Goal: Information Seeking & Learning: Understand process/instructions

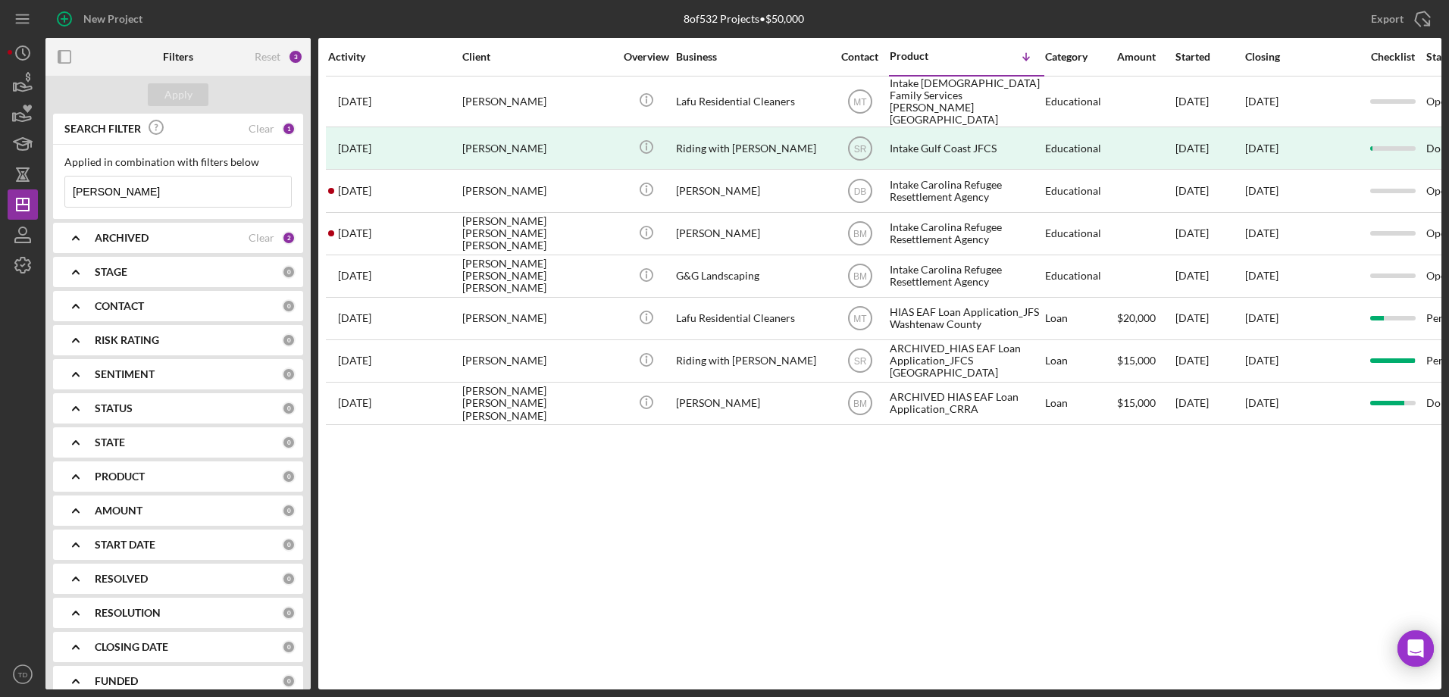
click at [133, 188] on input "[PERSON_NAME]" at bounding box center [178, 192] width 226 height 30
type input "l"
paste input "Yiogerly [PERSON_NAME]"
type input "Yiogerly [PERSON_NAME]"
click at [185, 83] on div "Apply" at bounding box center [178, 94] width 28 height 23
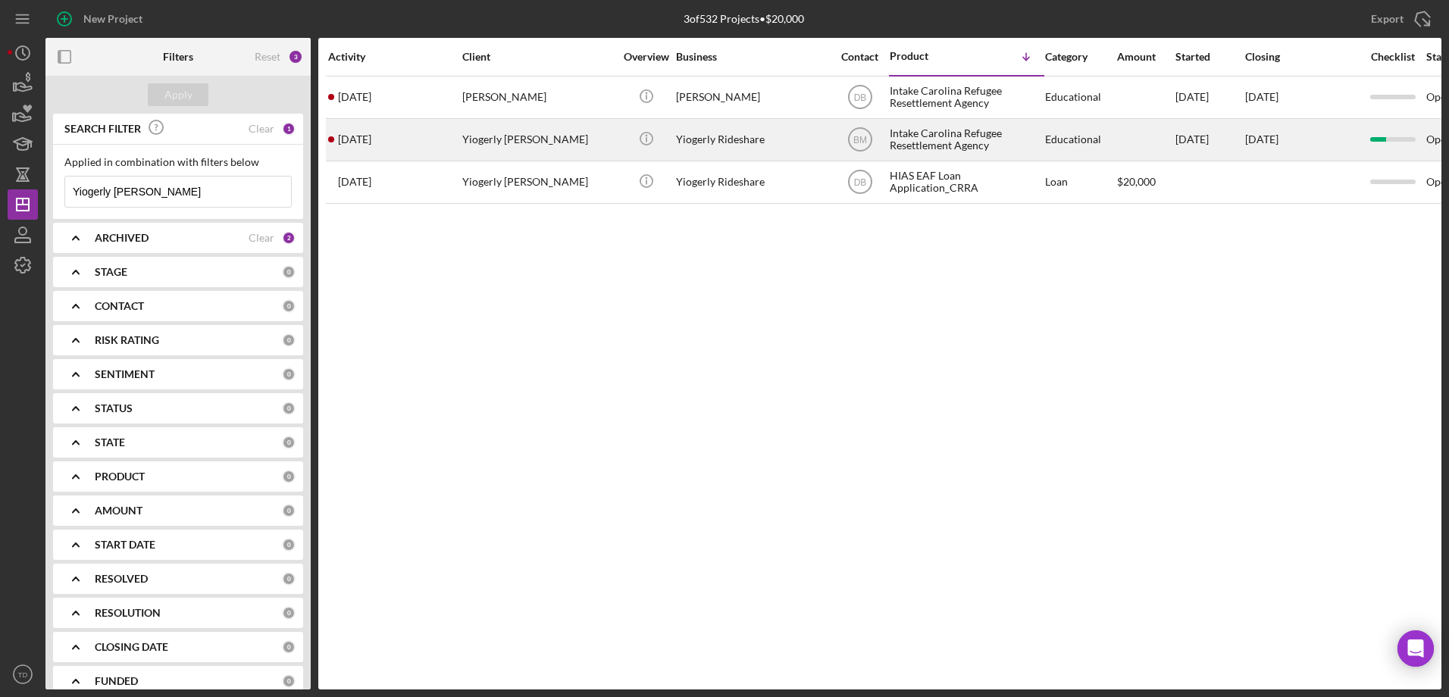
click at [371, 145] on time "[DATE]" at bounding box center [354, 139] width 33 height 12
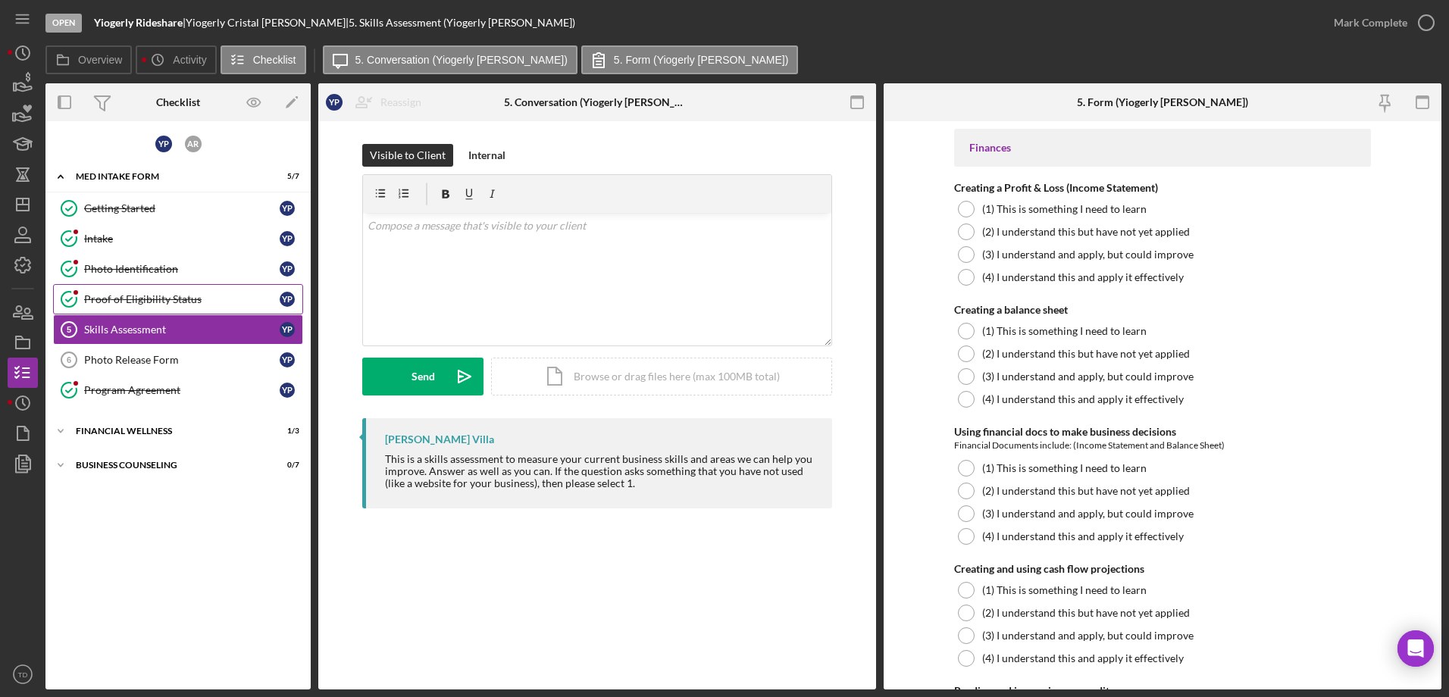
click at [160, 299] on div "Proof of Eligibility Status" at bounding box center [181, 299] width 195 height 12
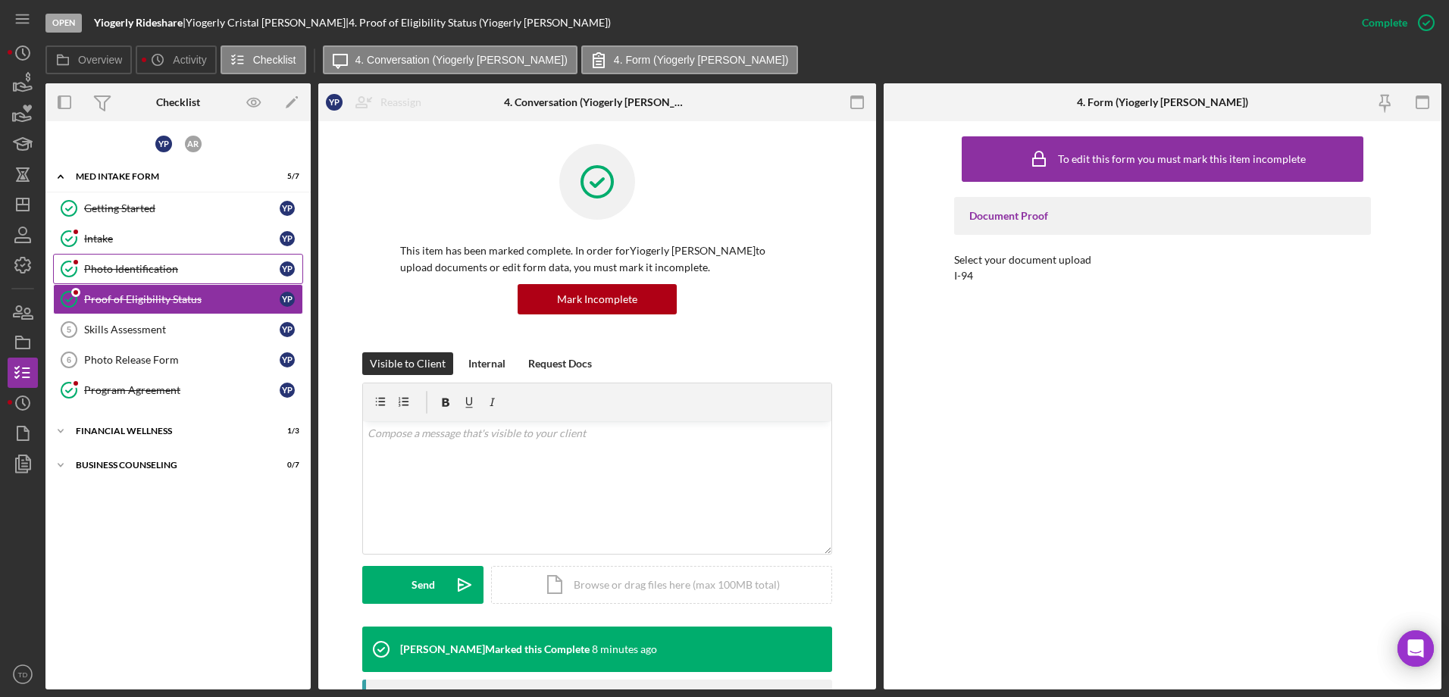
click at [155, 272] on div "Photo Identification" at bounding box center [181, 269] width 195 height 12
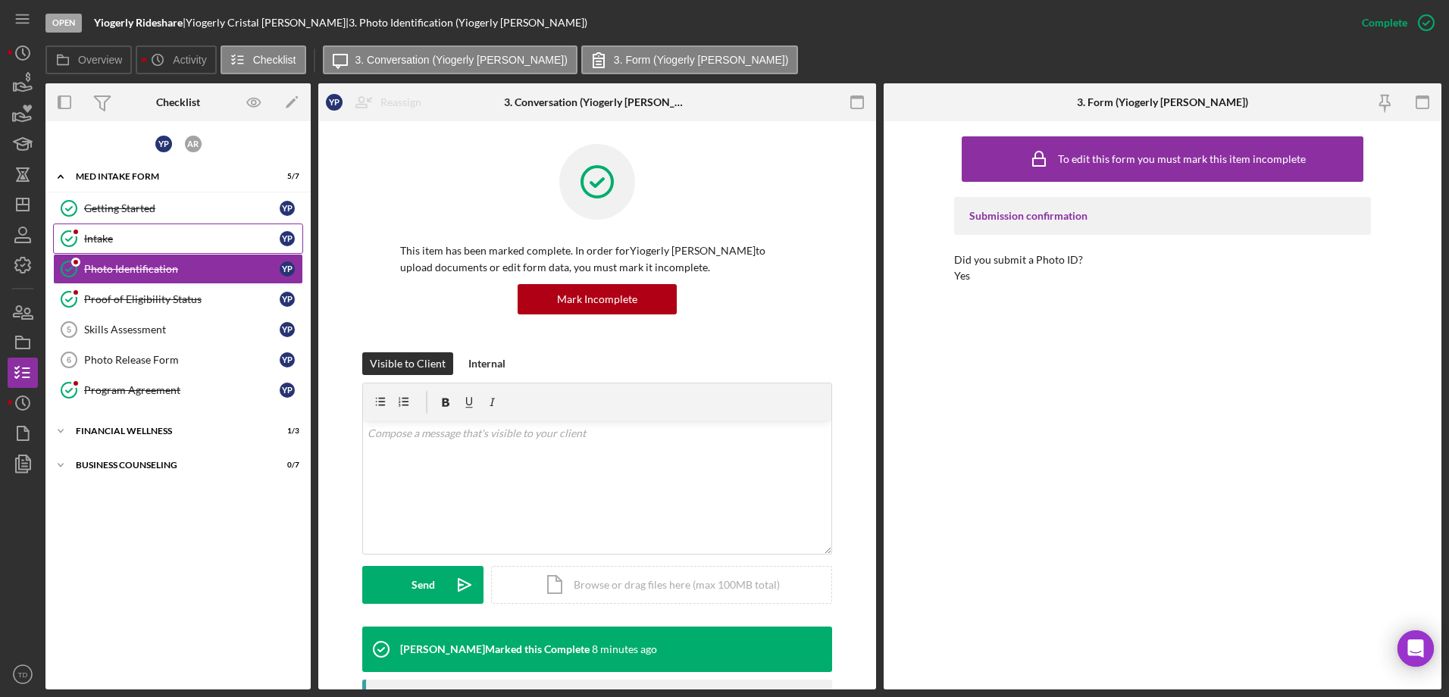
click at [119, 240] on div "Intake" at bounding box center [181, 239] width 195 height 12
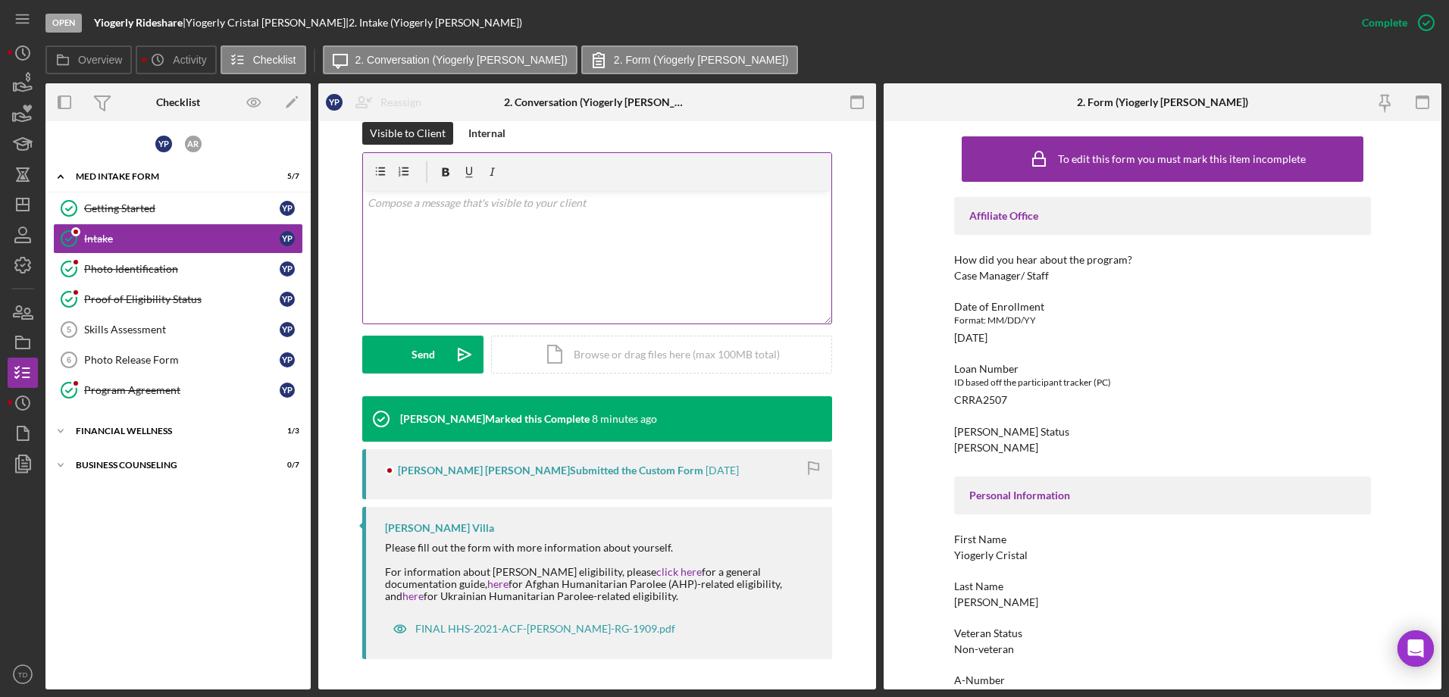
scroll to position [230, 0]
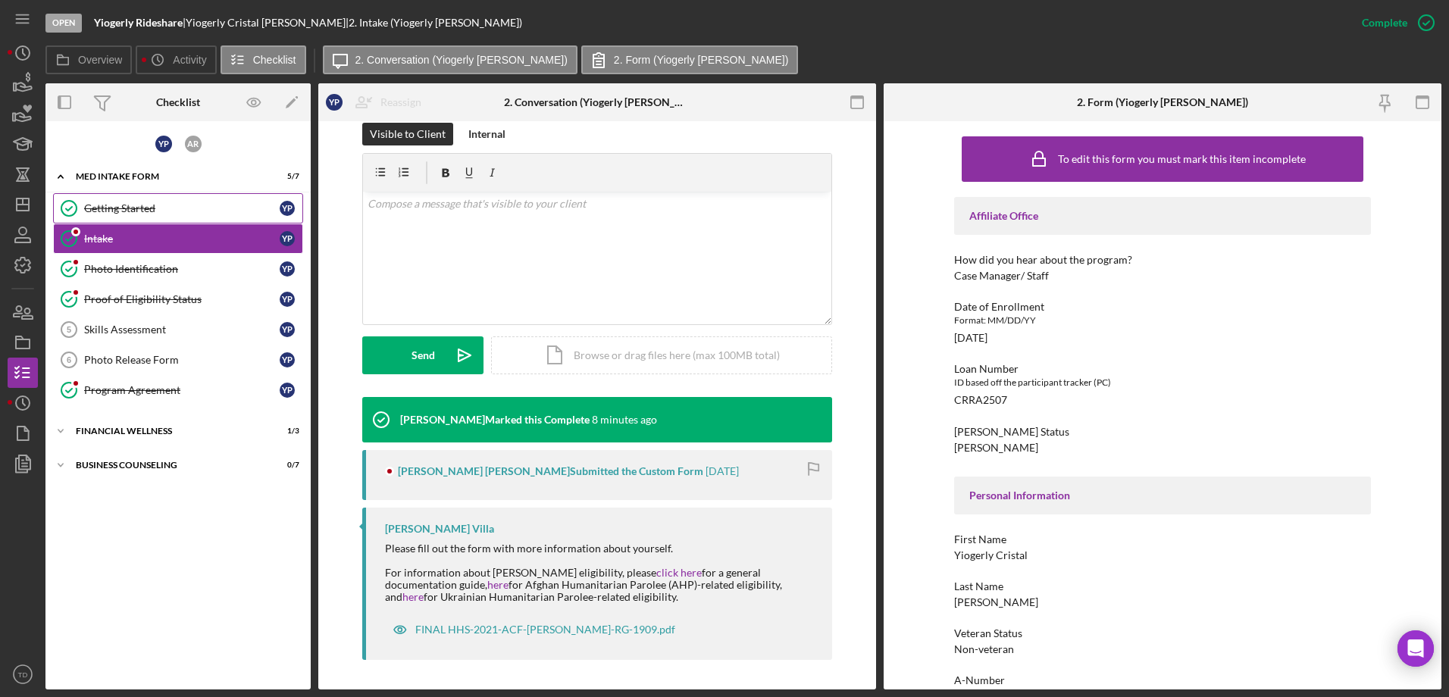
click at [120, 202] on div "Getting Started" at bounding box center [181, 208] width 195 height 12
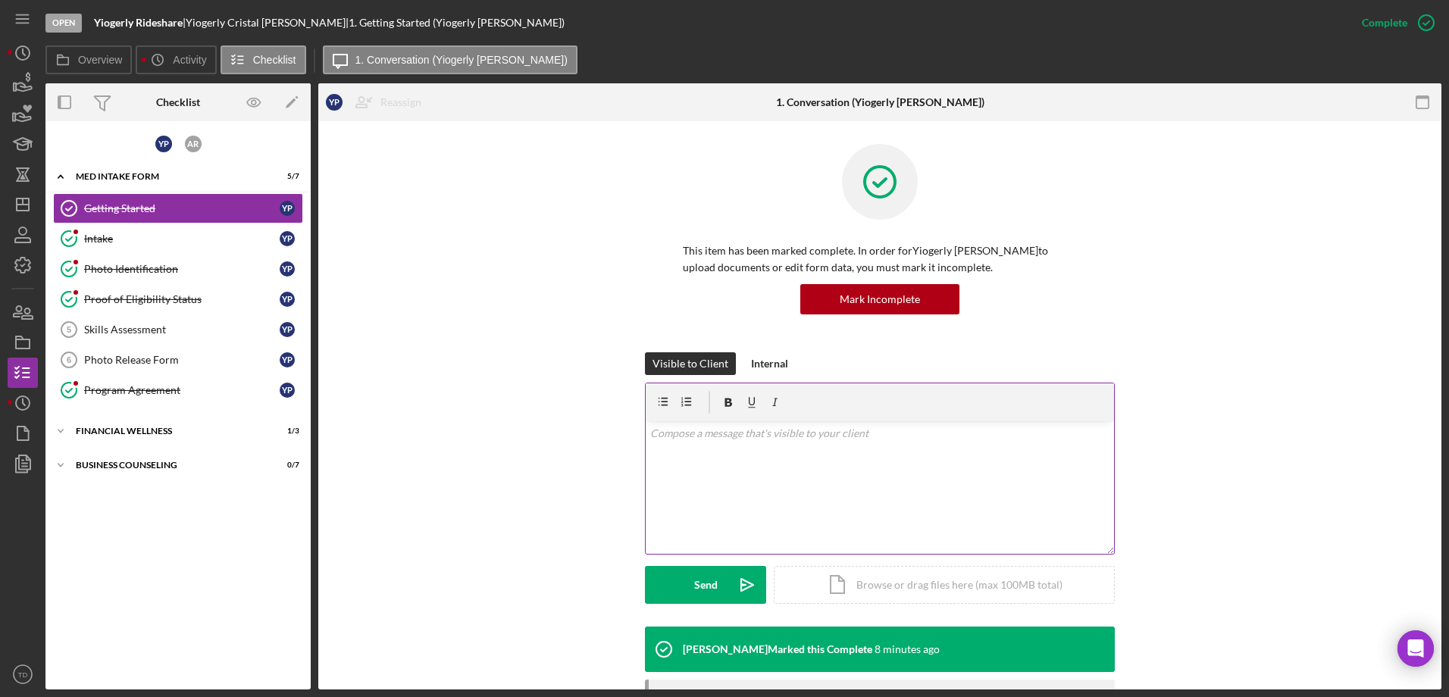
scroll to position [364, 0]
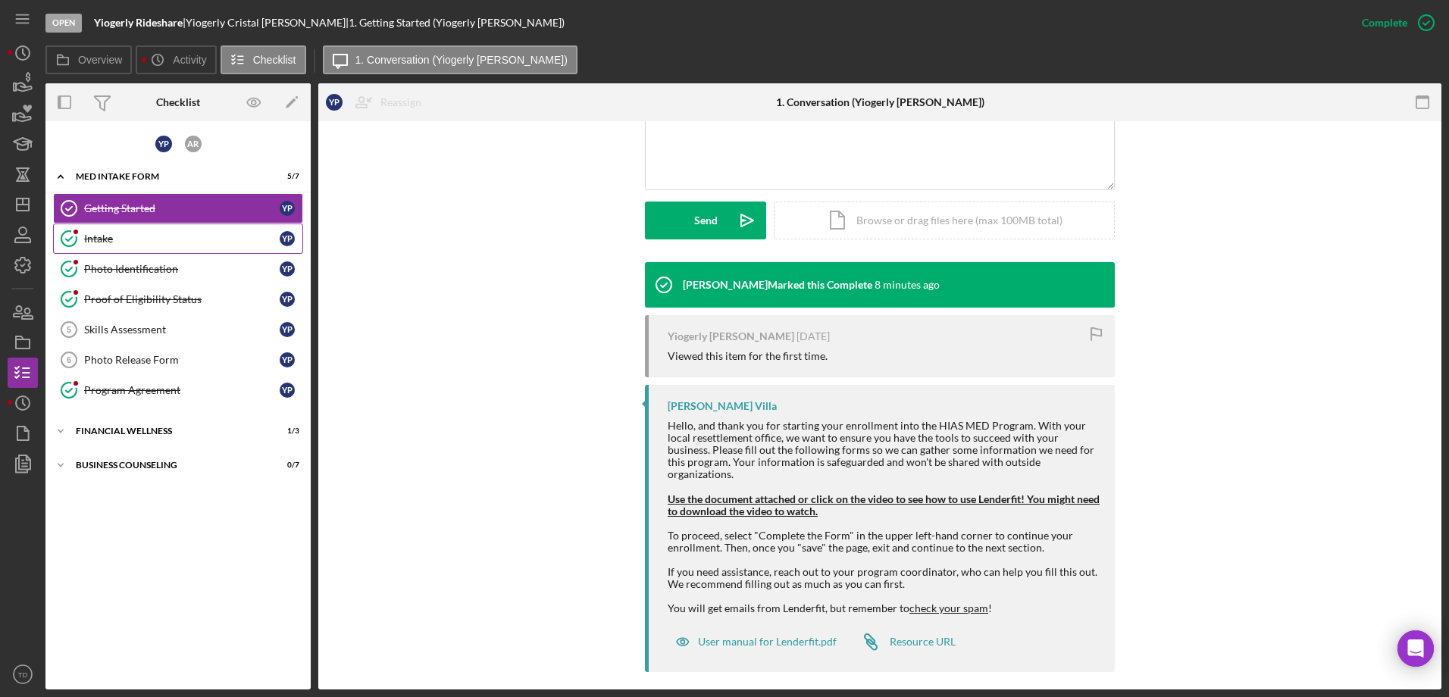
click at [157, 240] on div "Intake" at bounding box center [181, 239] width 195 height 12
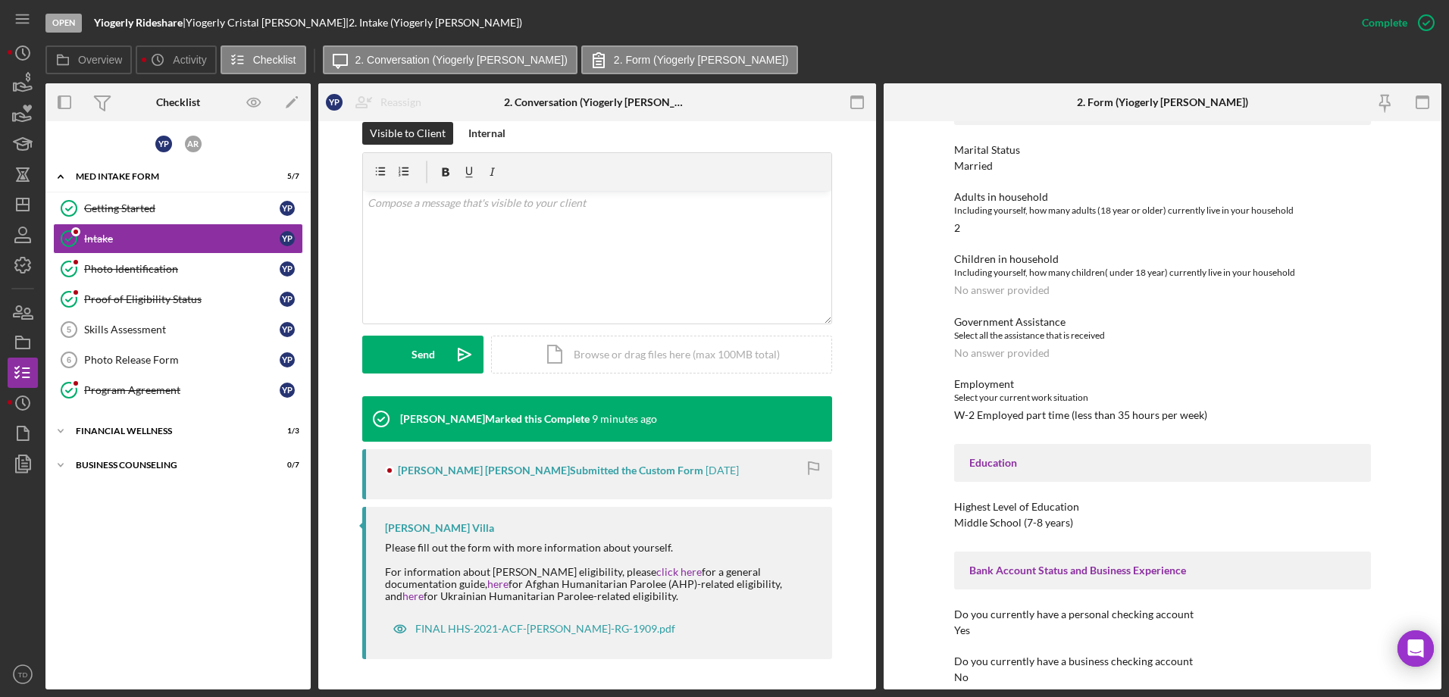
scroll to position [1529, 0]
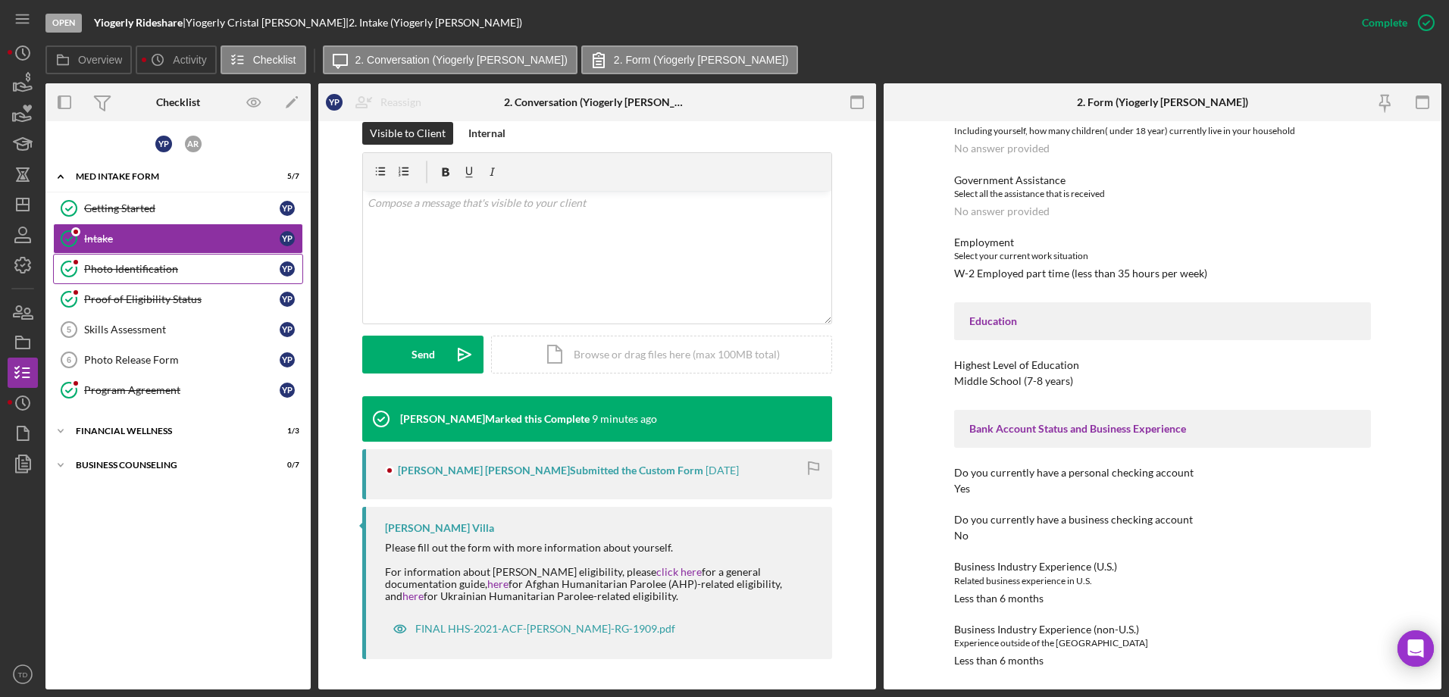
click at [179, 282] on link "Photo Identification Photo Identification Y P" at bounding box center [178, 269] width 250 height 30
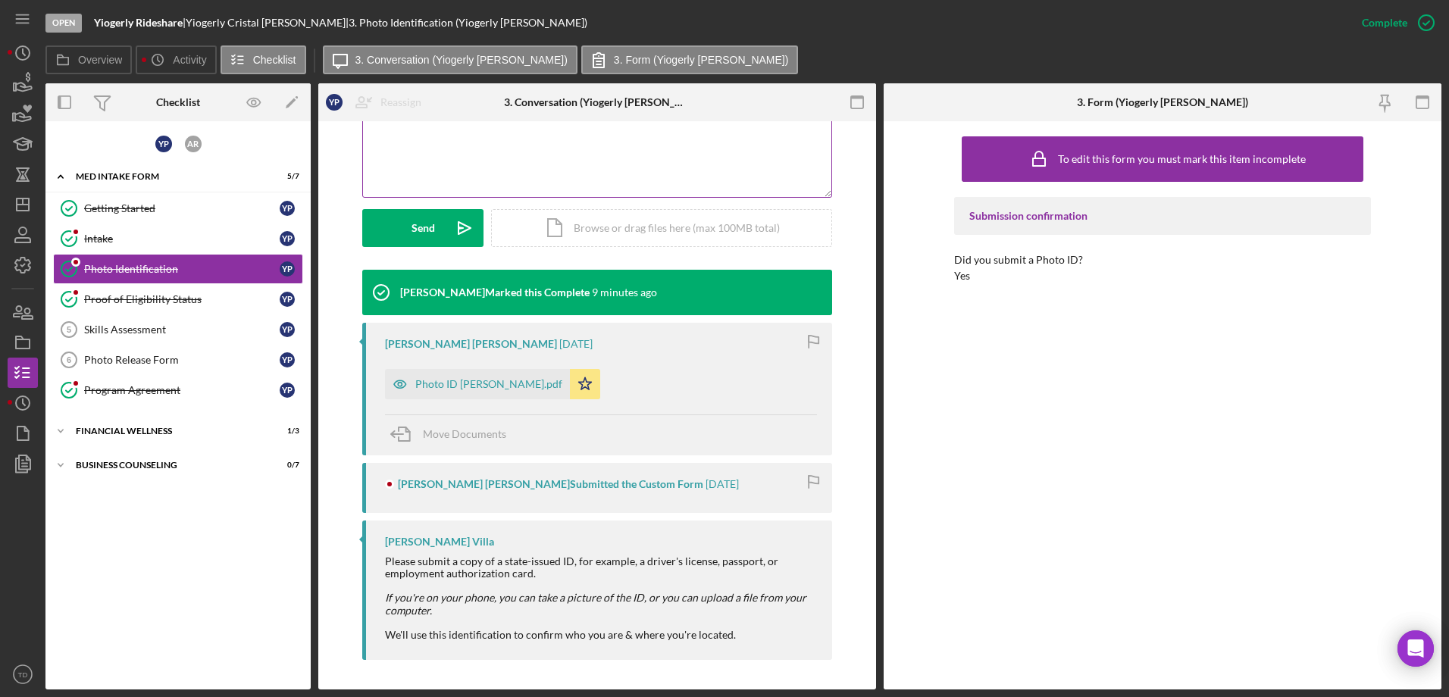
scroll to position [358, 0]
click at [155, 310] on link "Proof of Eligibility Status Proof of Eligibility Status Y P" at bounding box center [178, 299] width 250 height 30
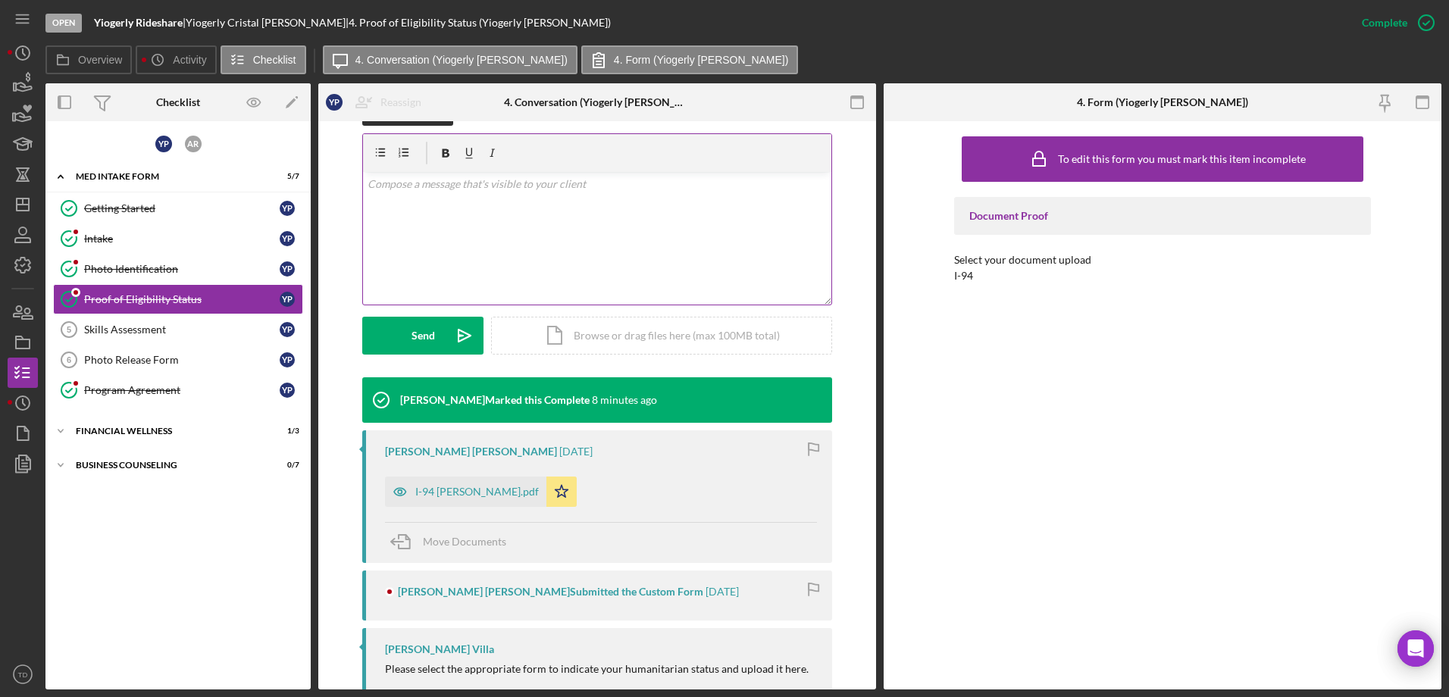
scroll to position [249, 0]
click at [205, 336] on div "Skills Assessment" at bounding box center [181, 330] width 195 height 12
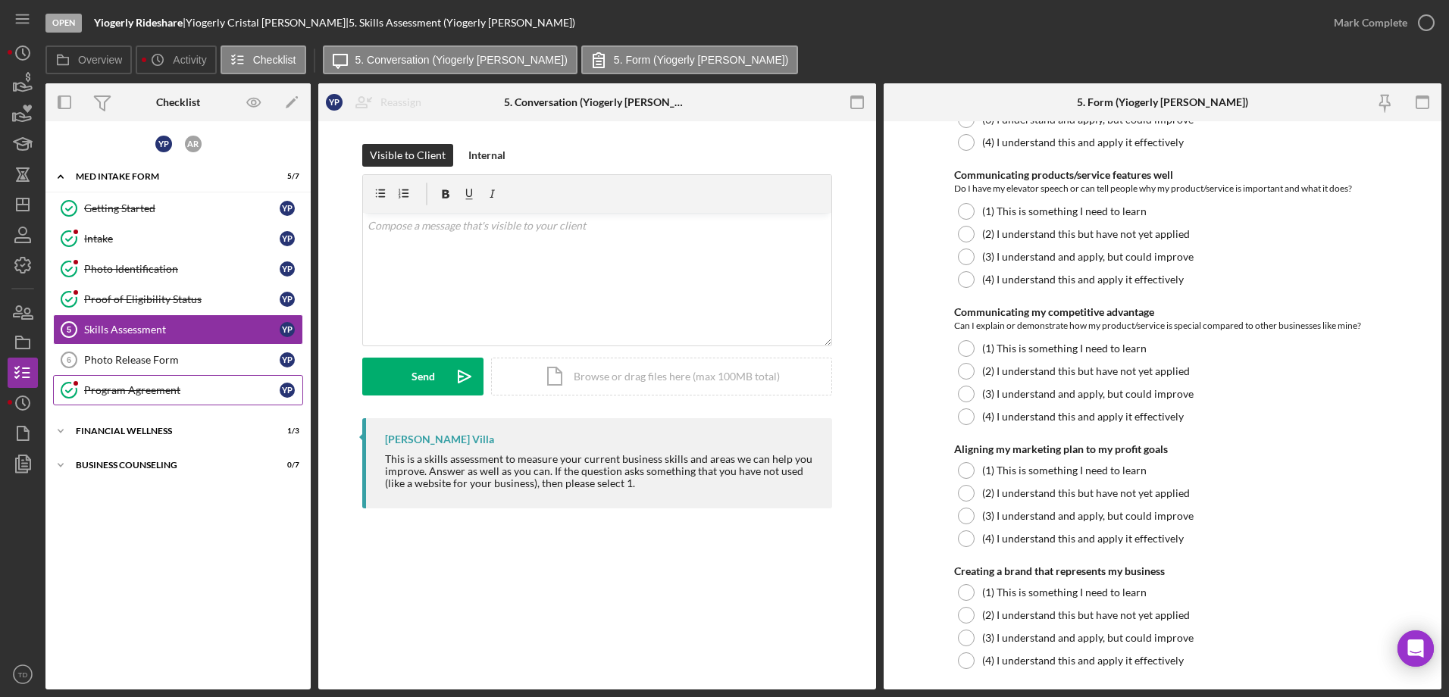
scroll to position [1258, 0]
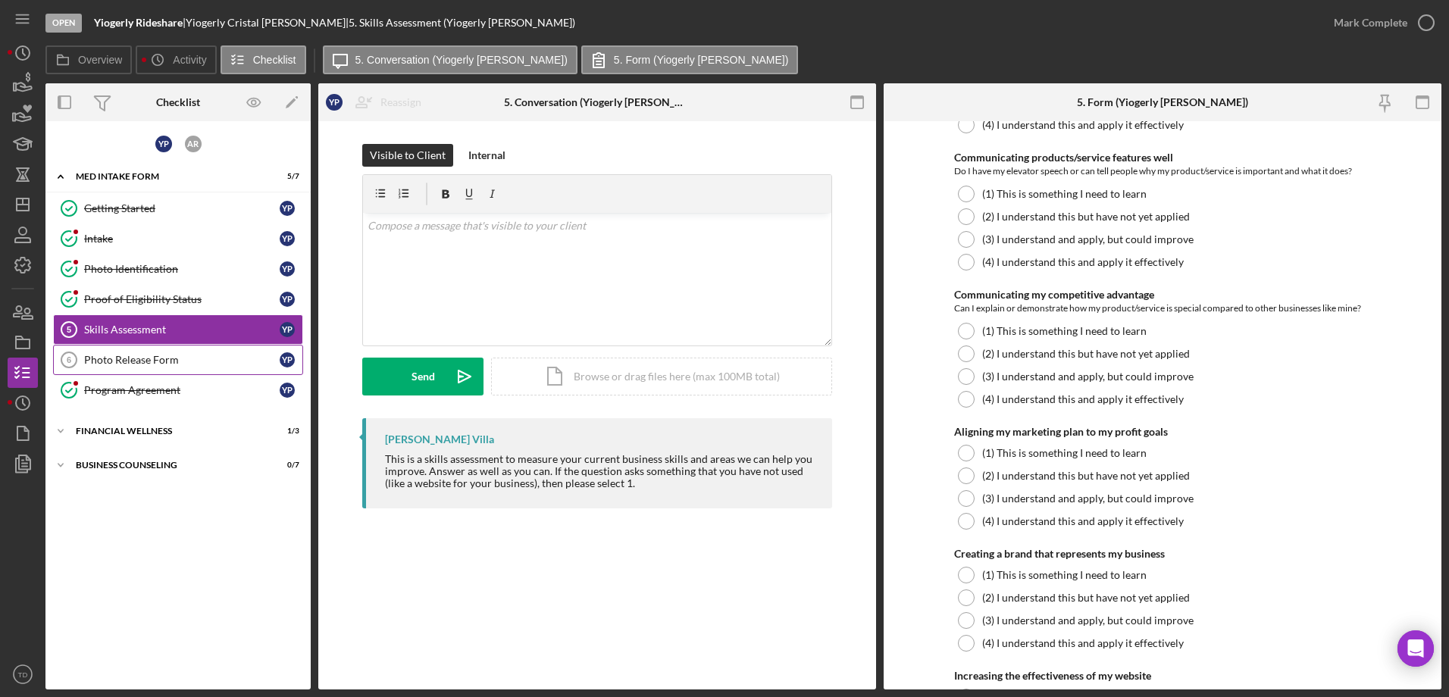
click at [172, 364] on div "Photo Release Form" at bounding box center [181, 360] width 195 height 12
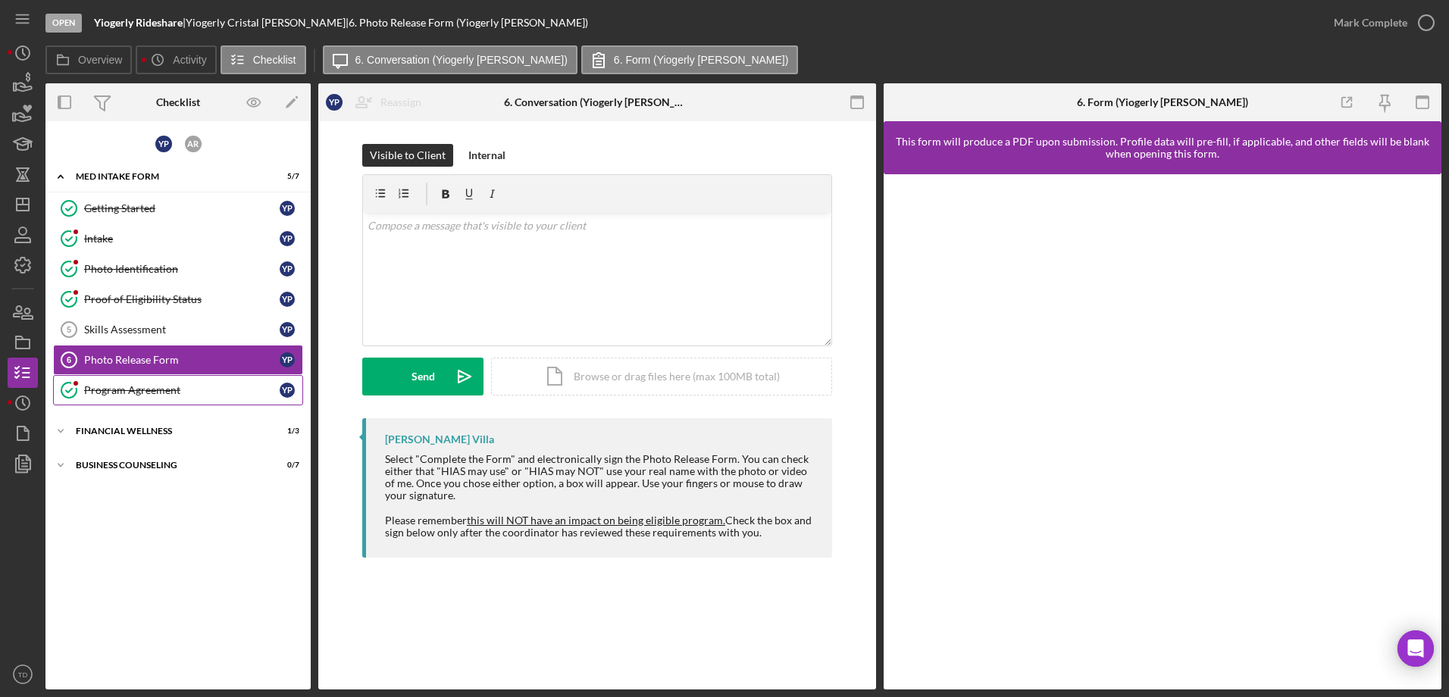
click at [180, 402] on link "Program Agreement Program Agreement Y P" at bounding box center [178, 390] width 250 height 30
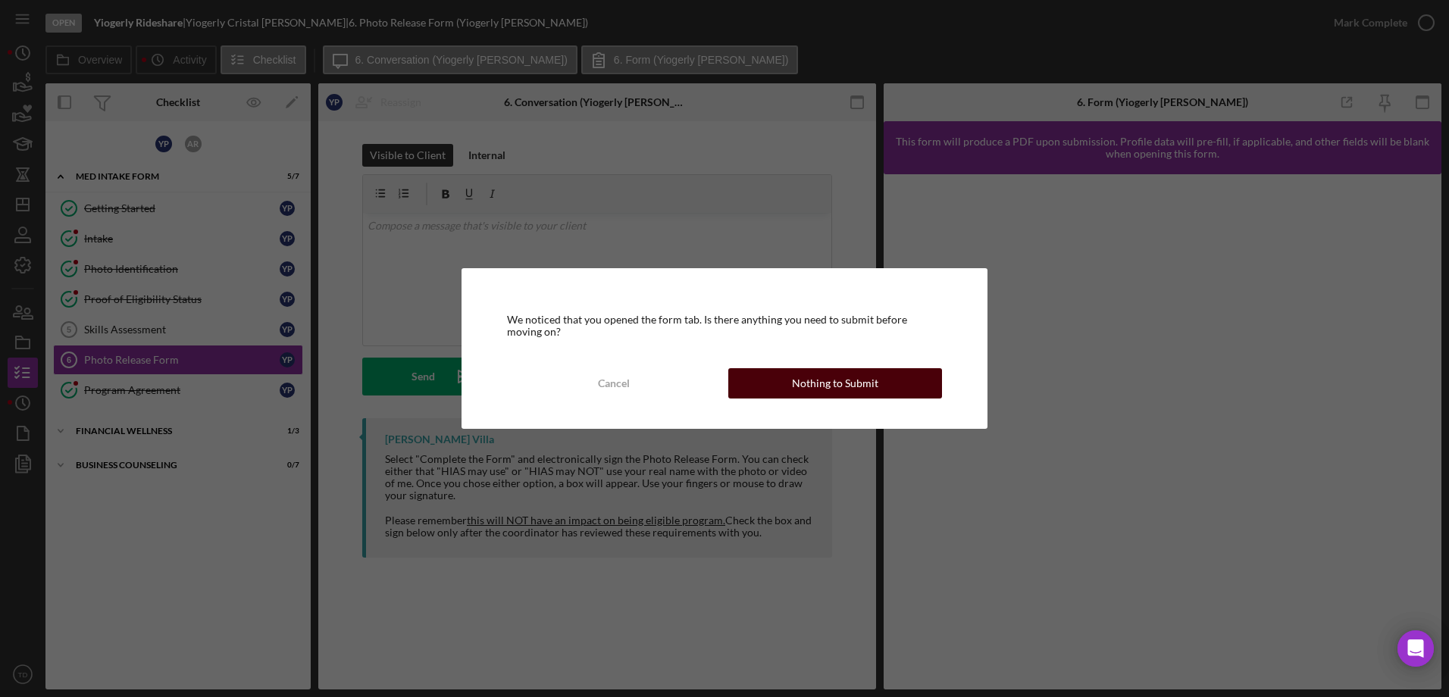
click at [828, 377] on div "Nothing to Submit" at bounding box center [835, 383] width 86 height 30
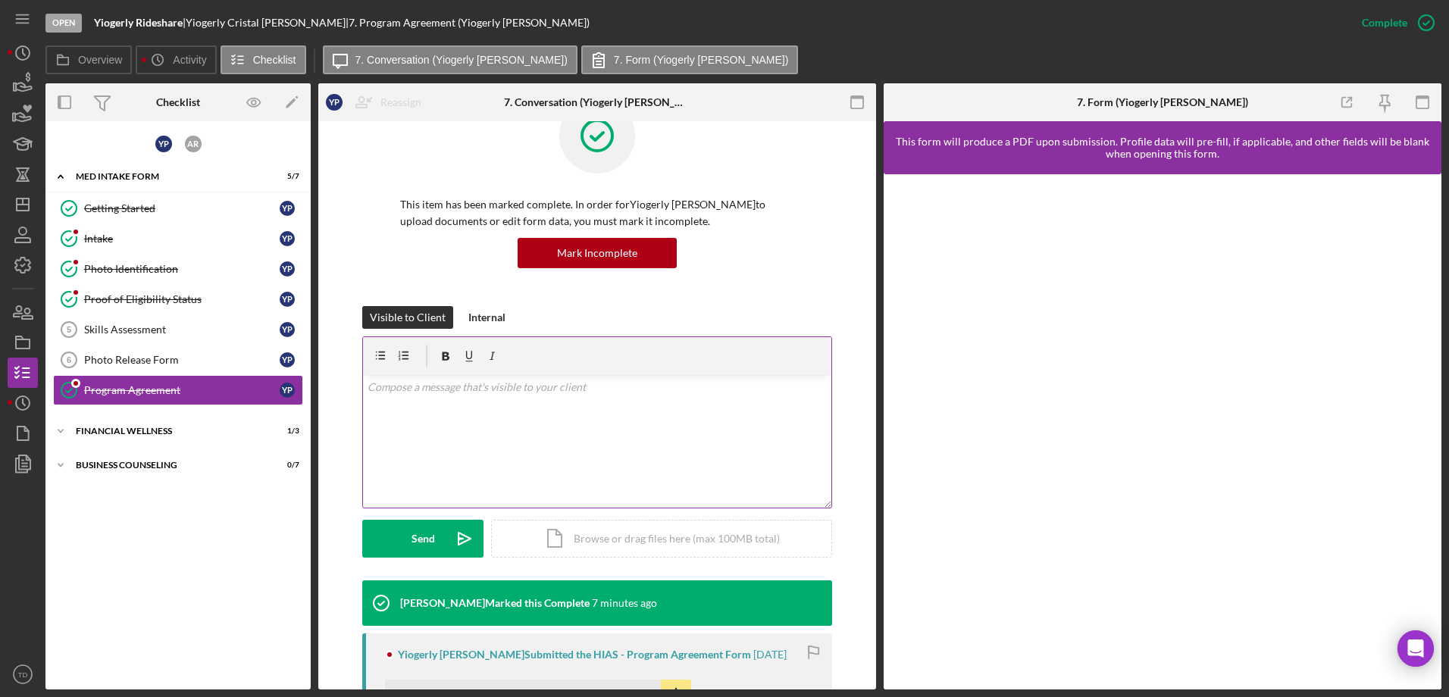
scroll to position [358, 0]
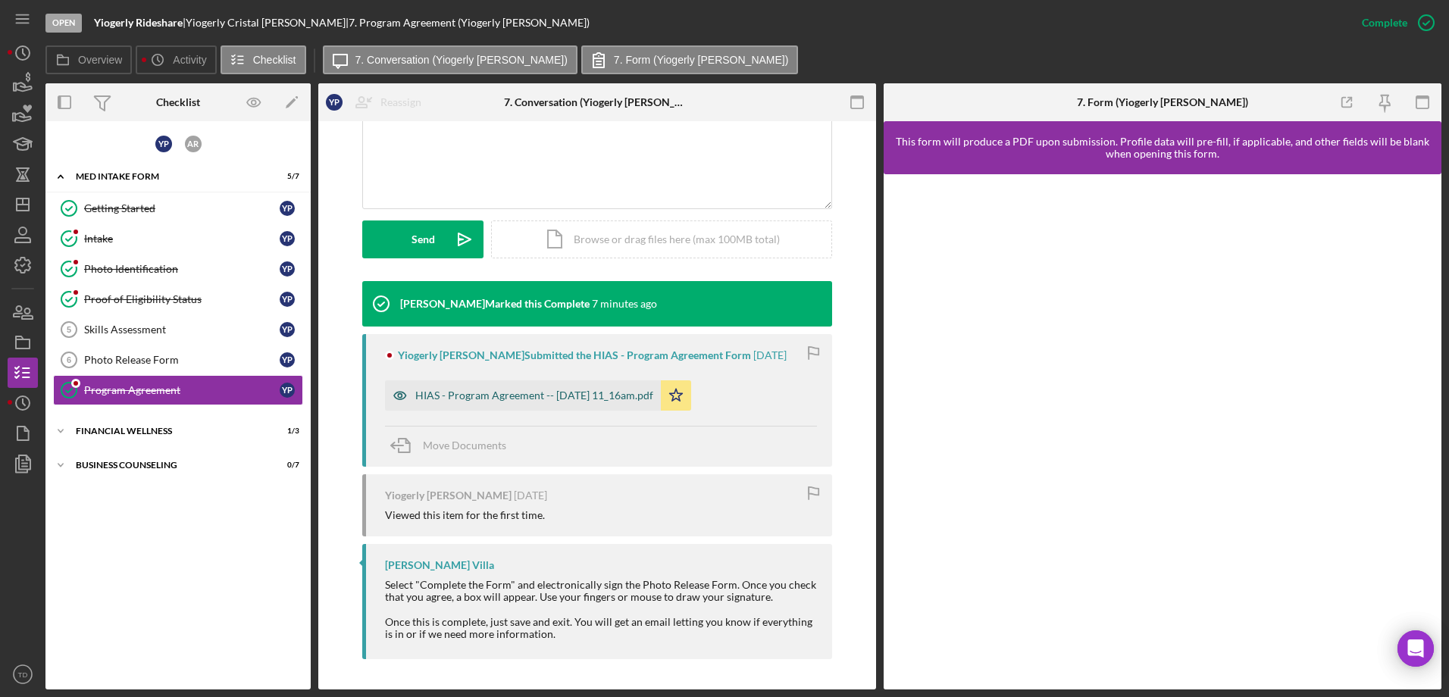
click at [538, 389] on div "HIAS - Program Agreement -- [DATE] 11_16am.pdf" at bounding box center [534, 395] width 238 height 12
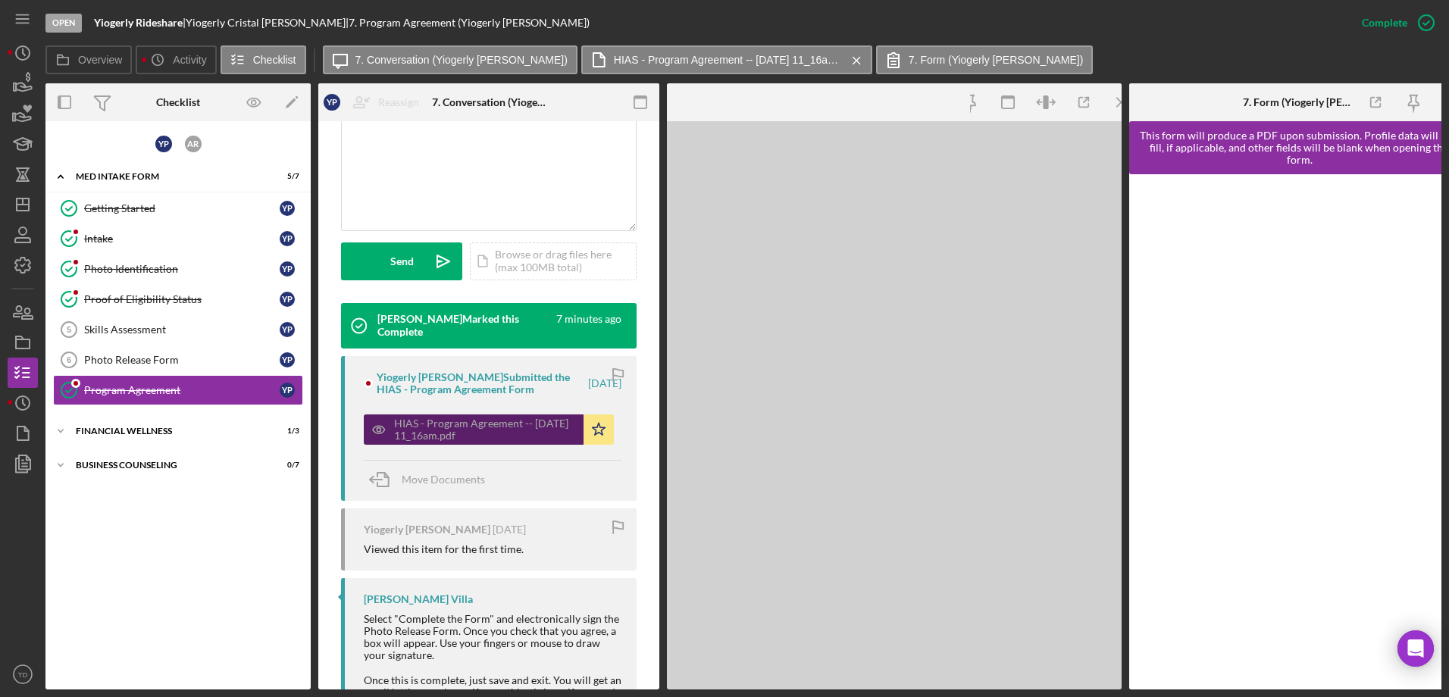
scroll to position [392, 0]
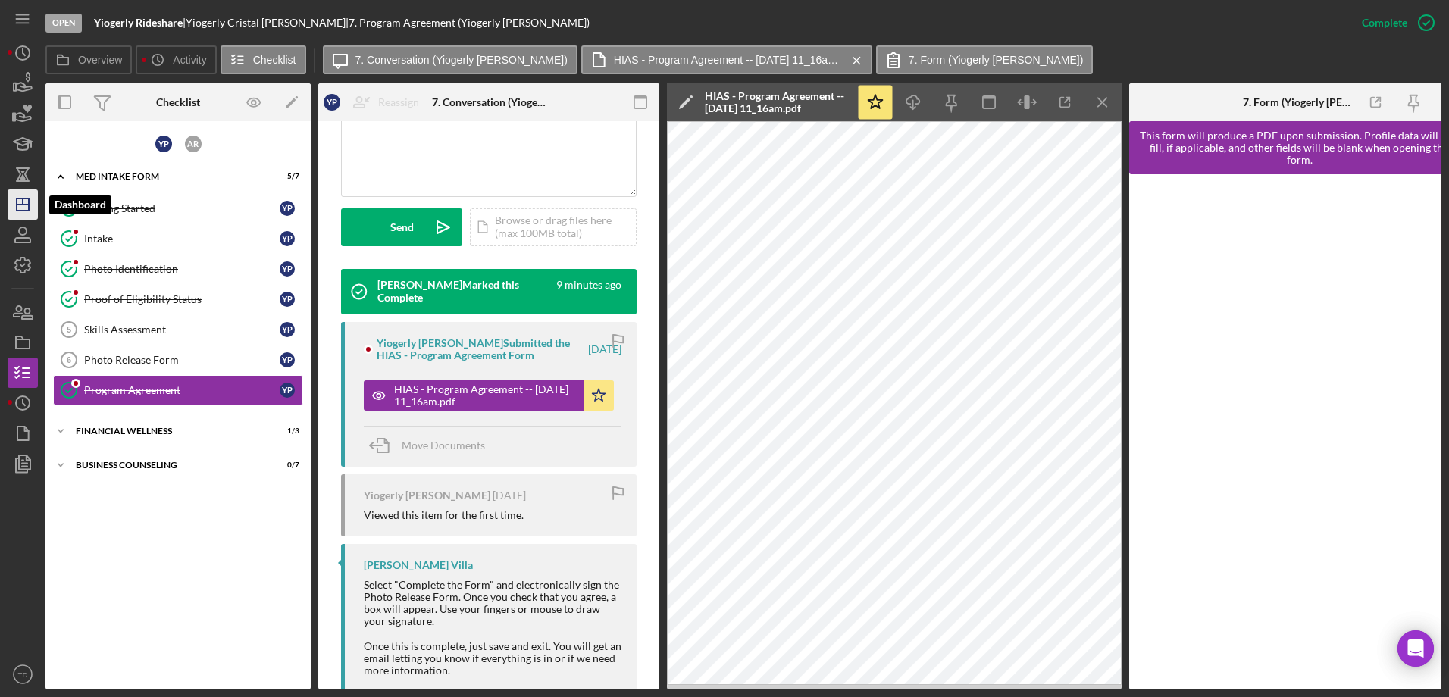
click at [25, 205] on line "button" at bounding box center [23, 205] width 12 height 0
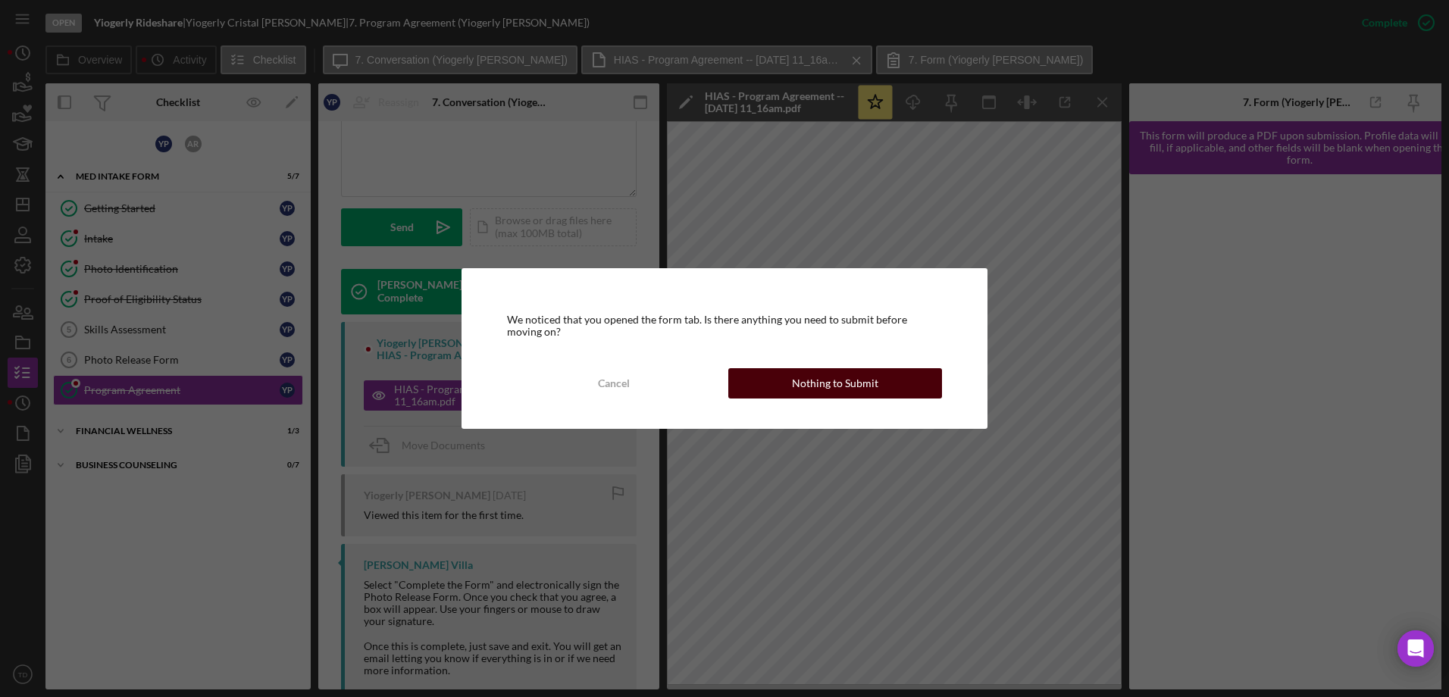
click at [805, 375] on div "Nothing to Submit" at bounding box center [835, 383] width 86 height 30
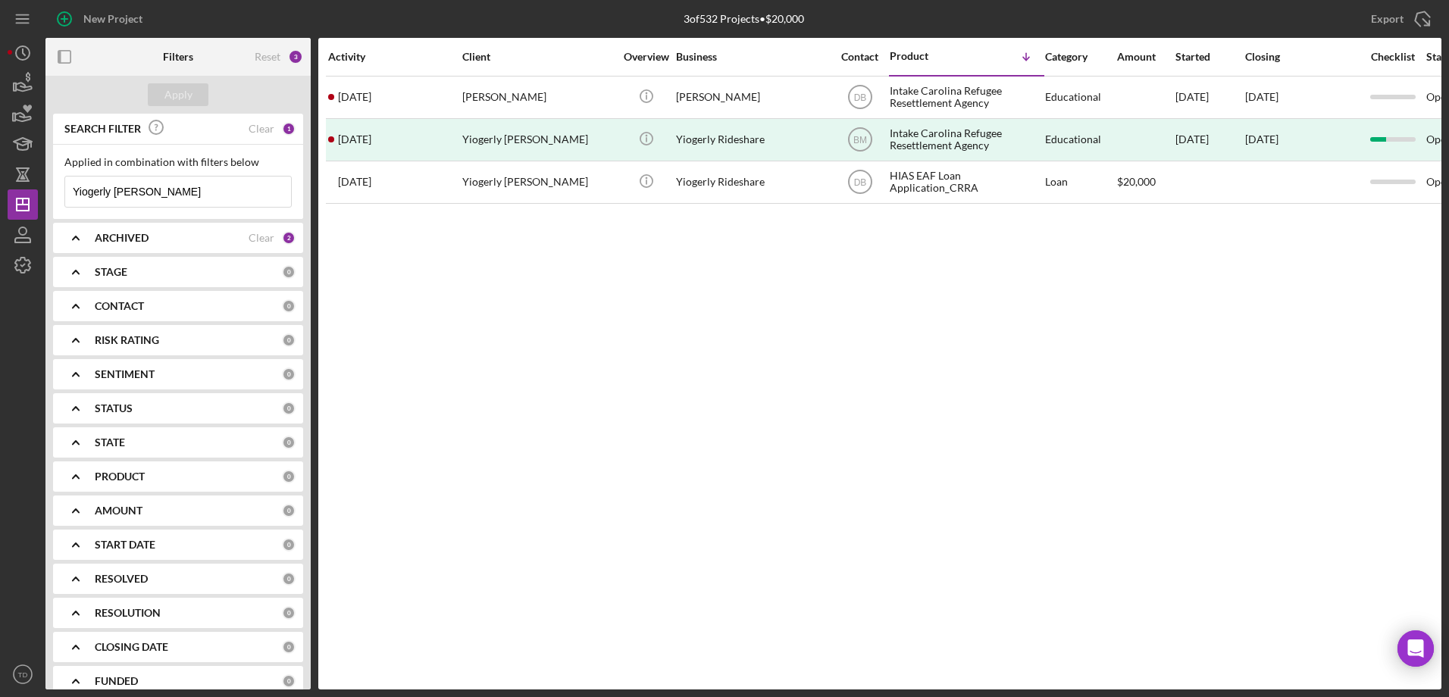
click at [253, 193] on input "Yiogerly [PERSON_NAME]" at bounding box center [178, 192] width 226 height 30
drag, startPoint x: 253, startPoint y: 193, endPoint x: 45, endPoint y: 183, distance: 208.6
click at [45, 183] on div "New Project 3 of 532 Projects • $20,000 Yiogerly [PERSON_NAME] Export Icon/Expo…" at bounding box center [725, 345] width 1434 height 690
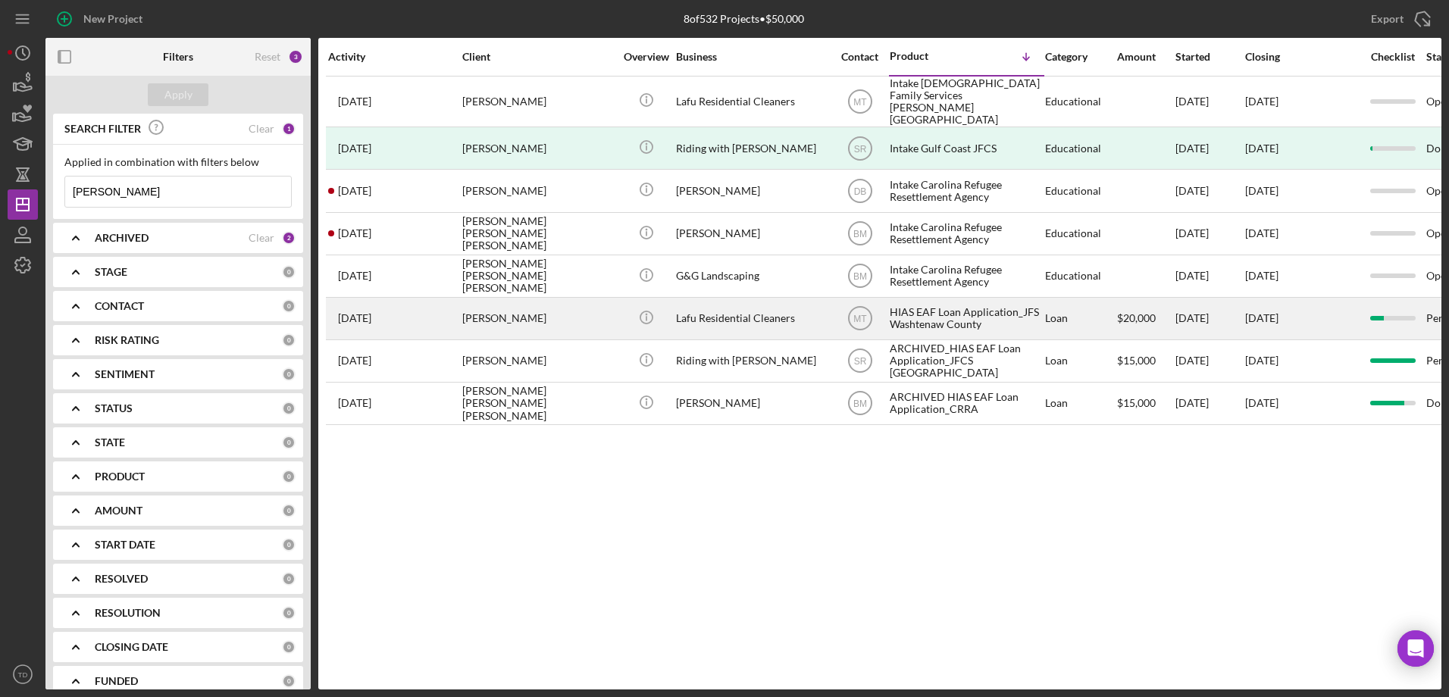
type input "[PERSON_NAME]"
click at [569, 313] on div "[PERSON_NAME]" at bounding box center [538, 319] width 152 height 40
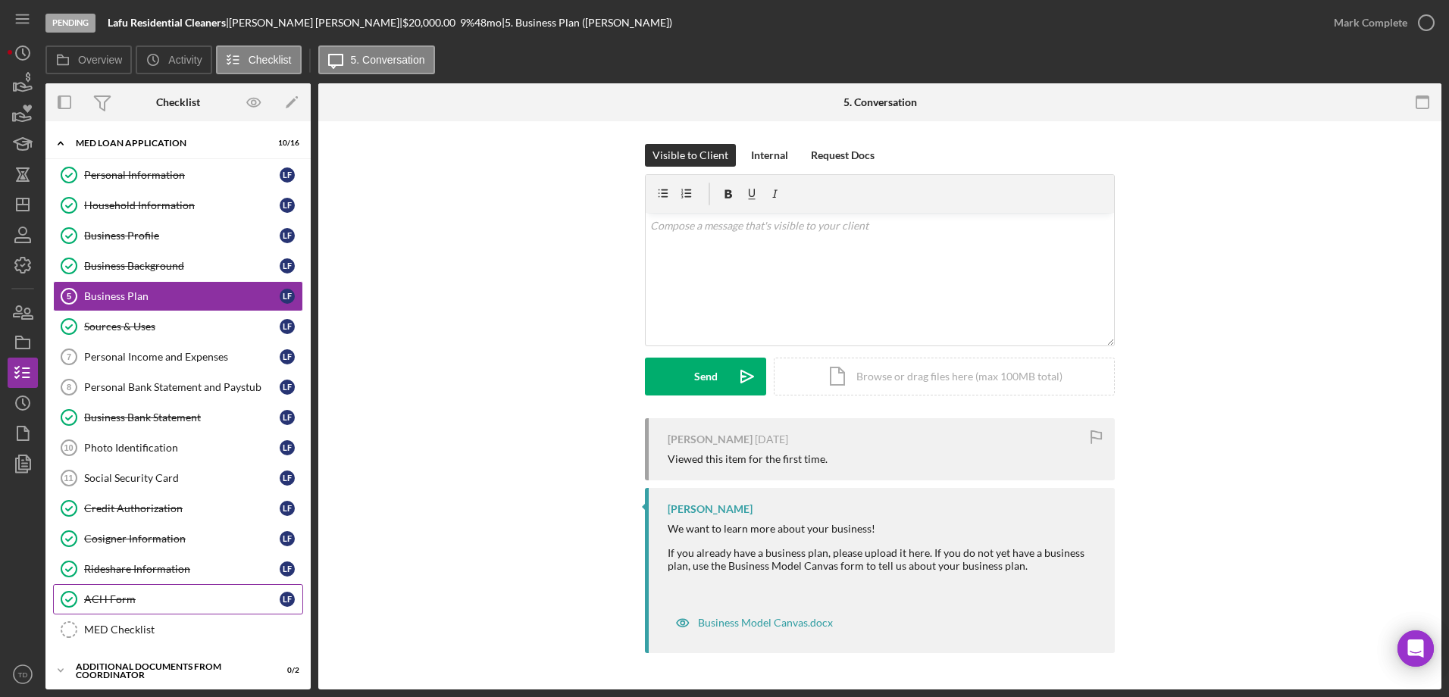
click at [152, 605] on div "ACH Form" at bounding box center [181, 599] width 195 height 12
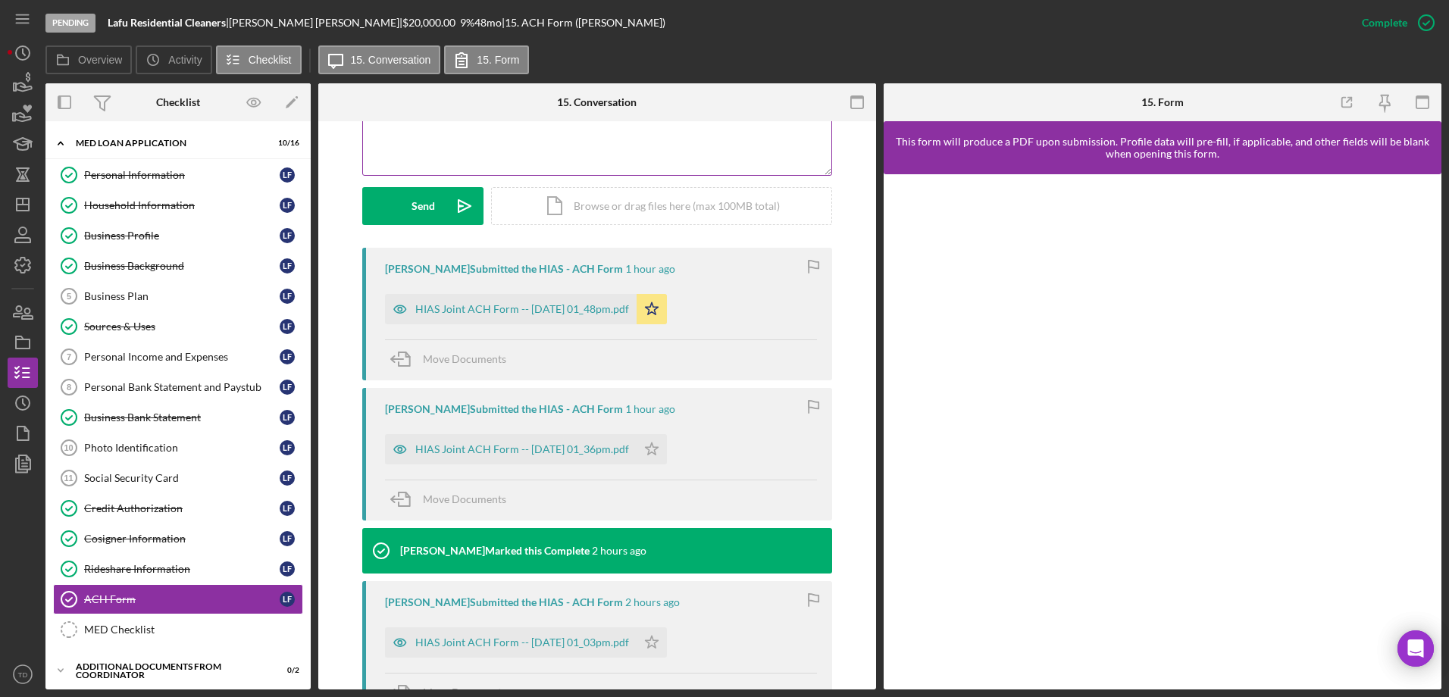
scroll to position [380, 0]
click at [535, 317] on div "HIAS Joint ACH Form -- [DATE] 01_48pm.pdf" at bounding box center [511, 308] width 252 height 30
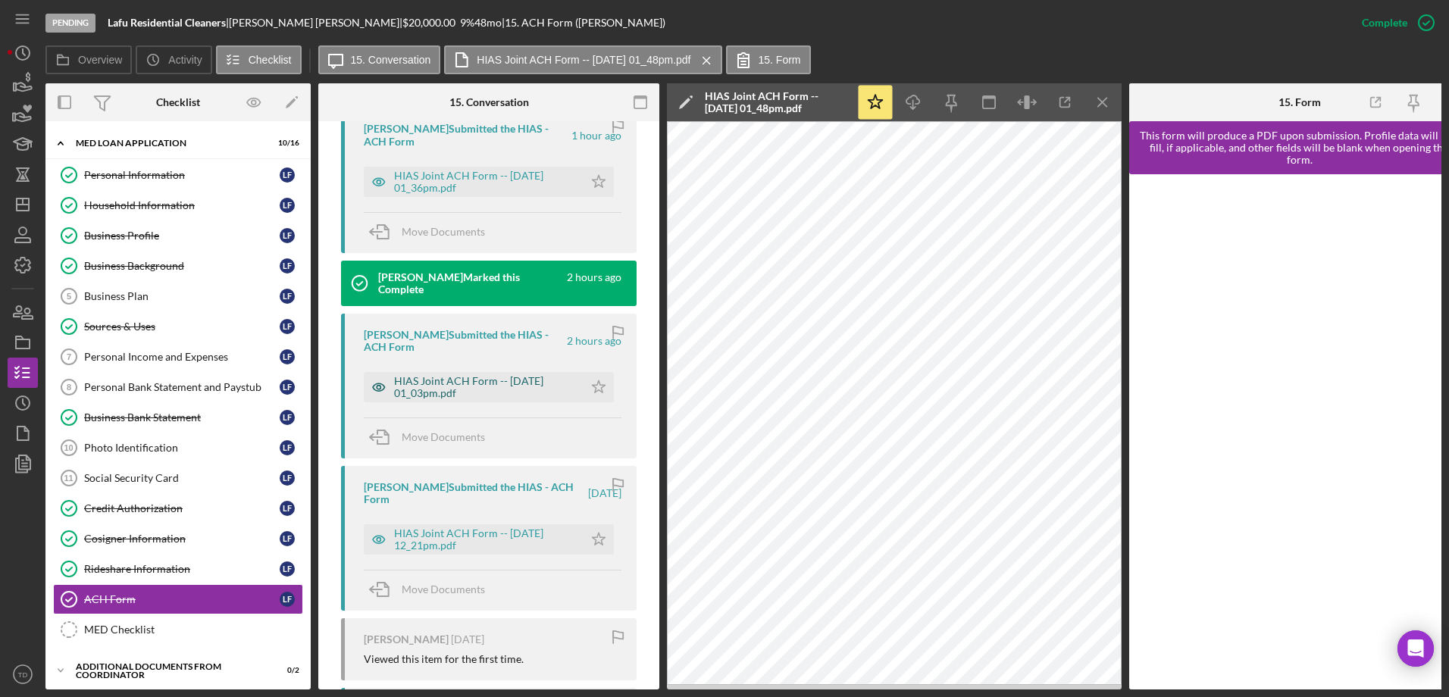
scroll to position [690, 0]
click at [434, 386] on div "HIAS Joint ACH Form -- [DATE] 01_03pm.pdf" at bounding box center [485, 386] width 182 height 24
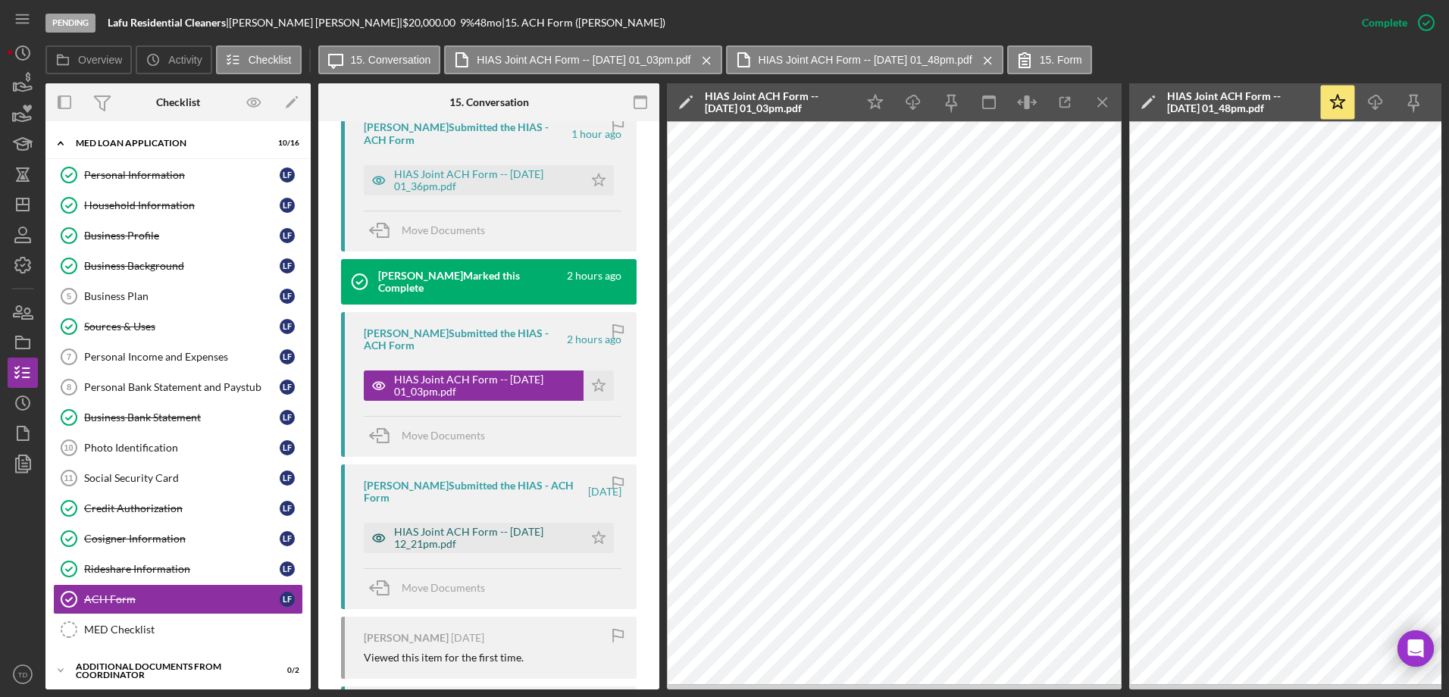
click at [439, 551] on div "HIAS Joint ACH Form -- [DATE] 12_21pm.pdf" at bounding box center [474, 538] width 220 height 30
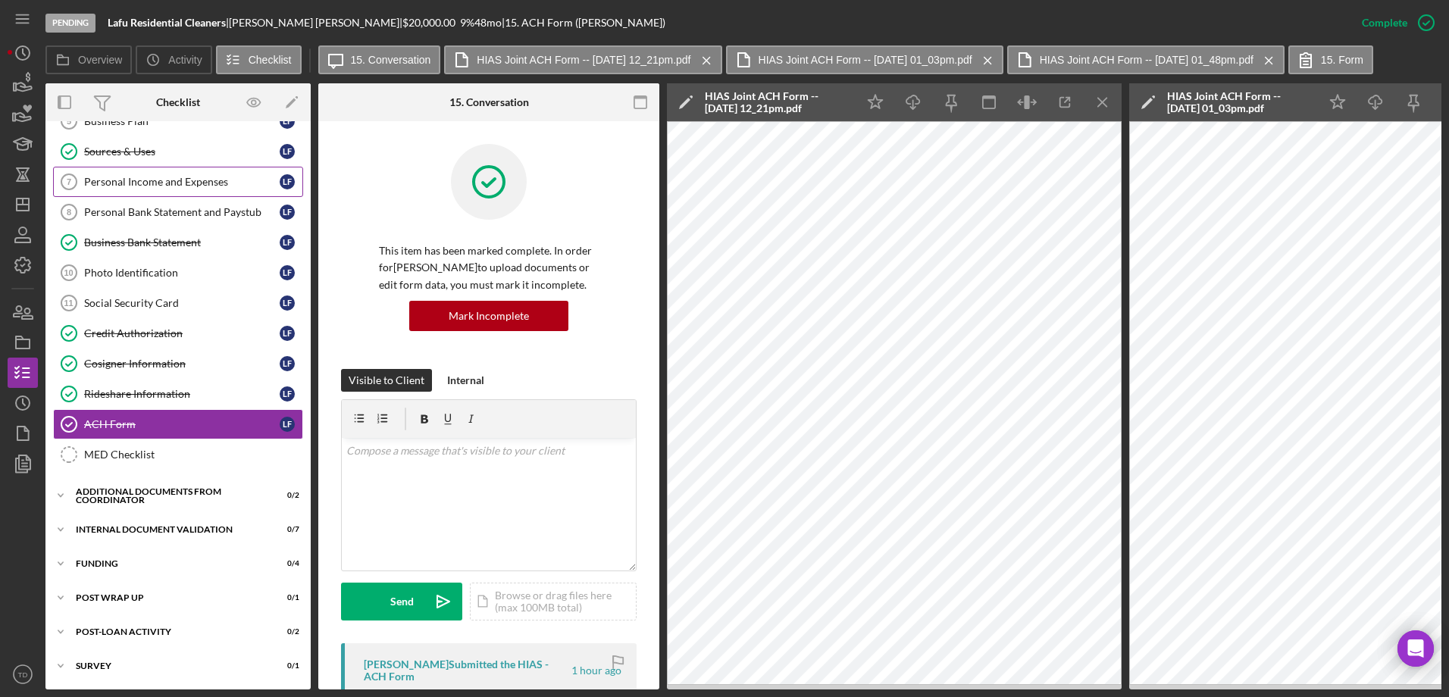
scroll to position [0, 0]
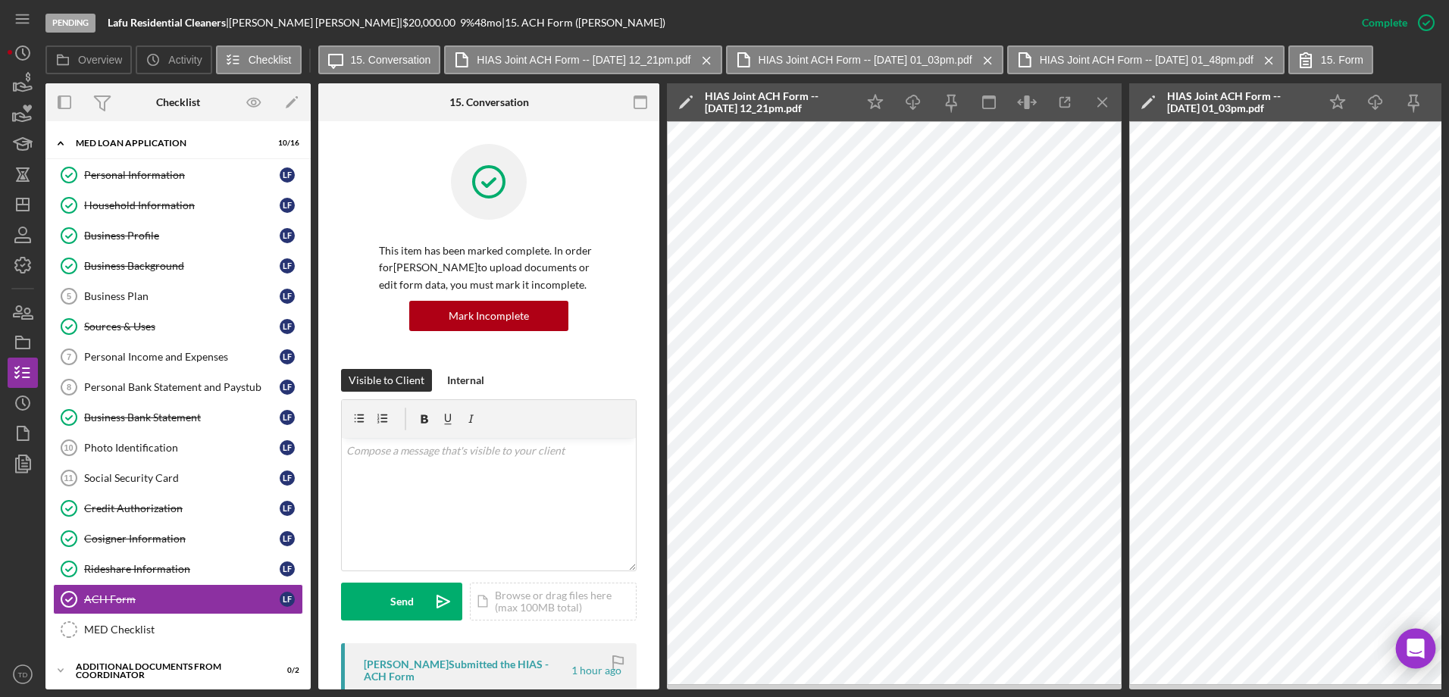
click at [1410, 645] on icon "Open Intercom Messenger" at bounding box center [1414, 649] width 17 height 20
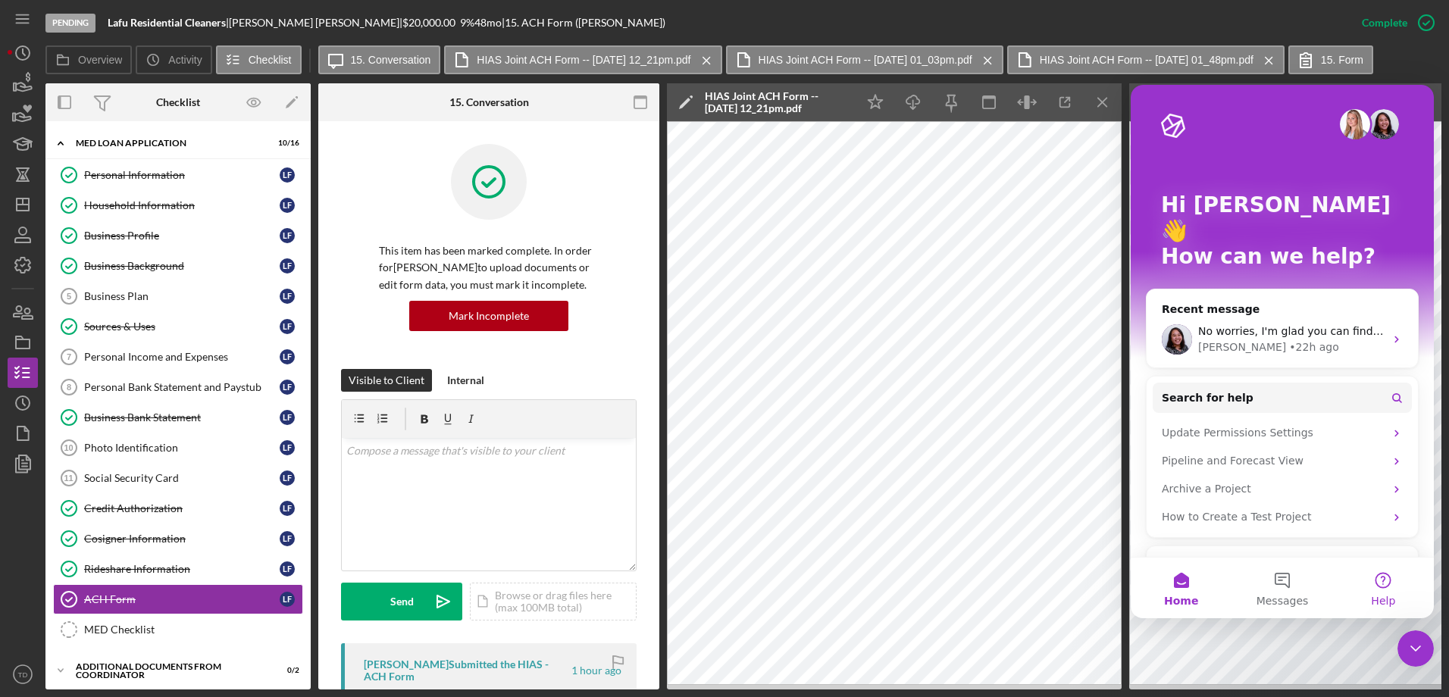
click at [1385, 602] on span "Help" at bounding box center [1383, 601] width 24 height 11
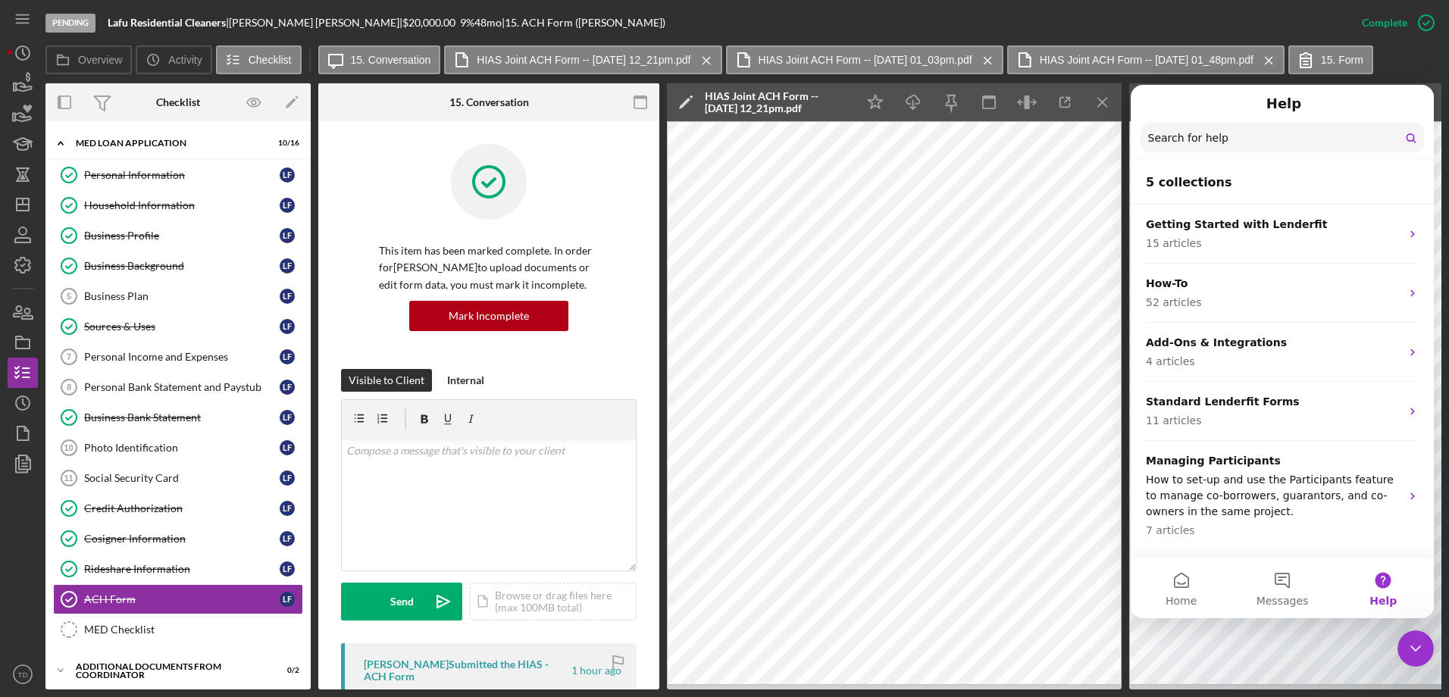
click at [1225, 149] on input "Search for help" at bounding box center [1281, 138] width 283 height 30
type input "joint ACH"
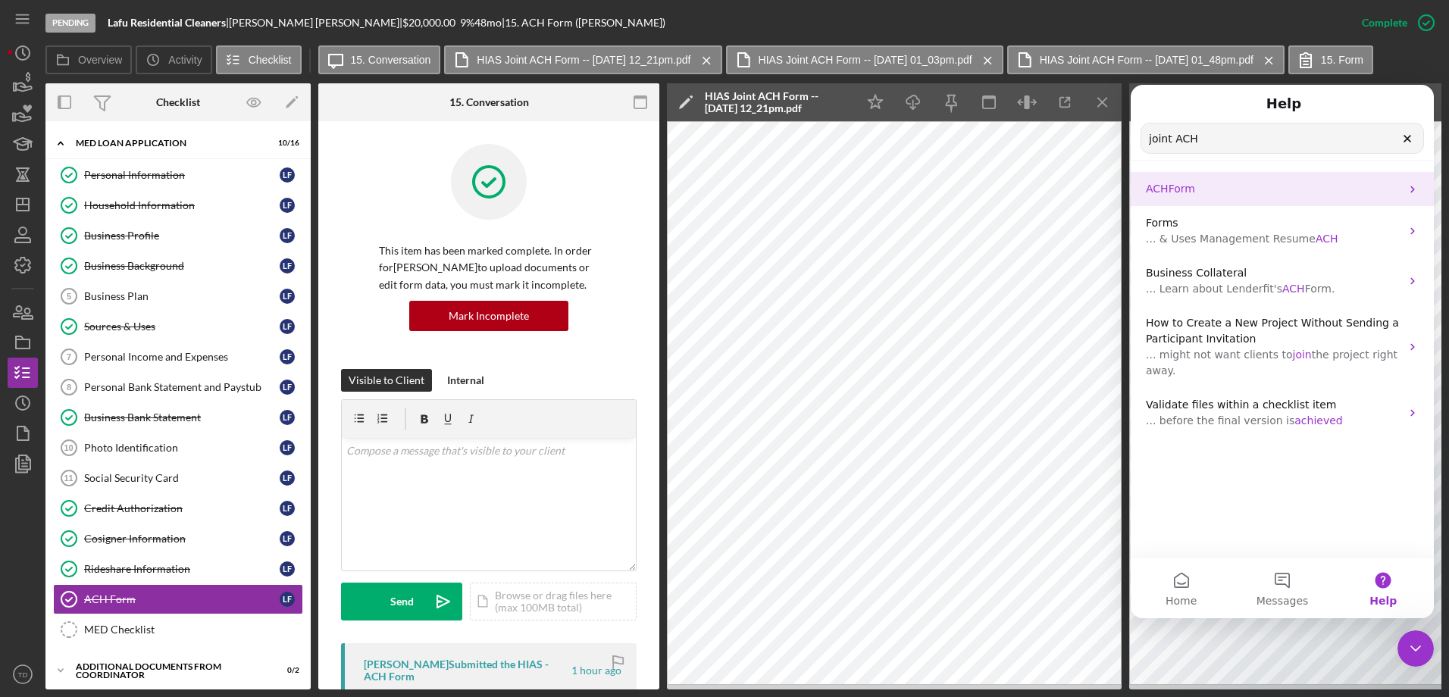
click at [1196, 186] on p "ACH Form" at bounding box center [1273, 189] width 255 height 16
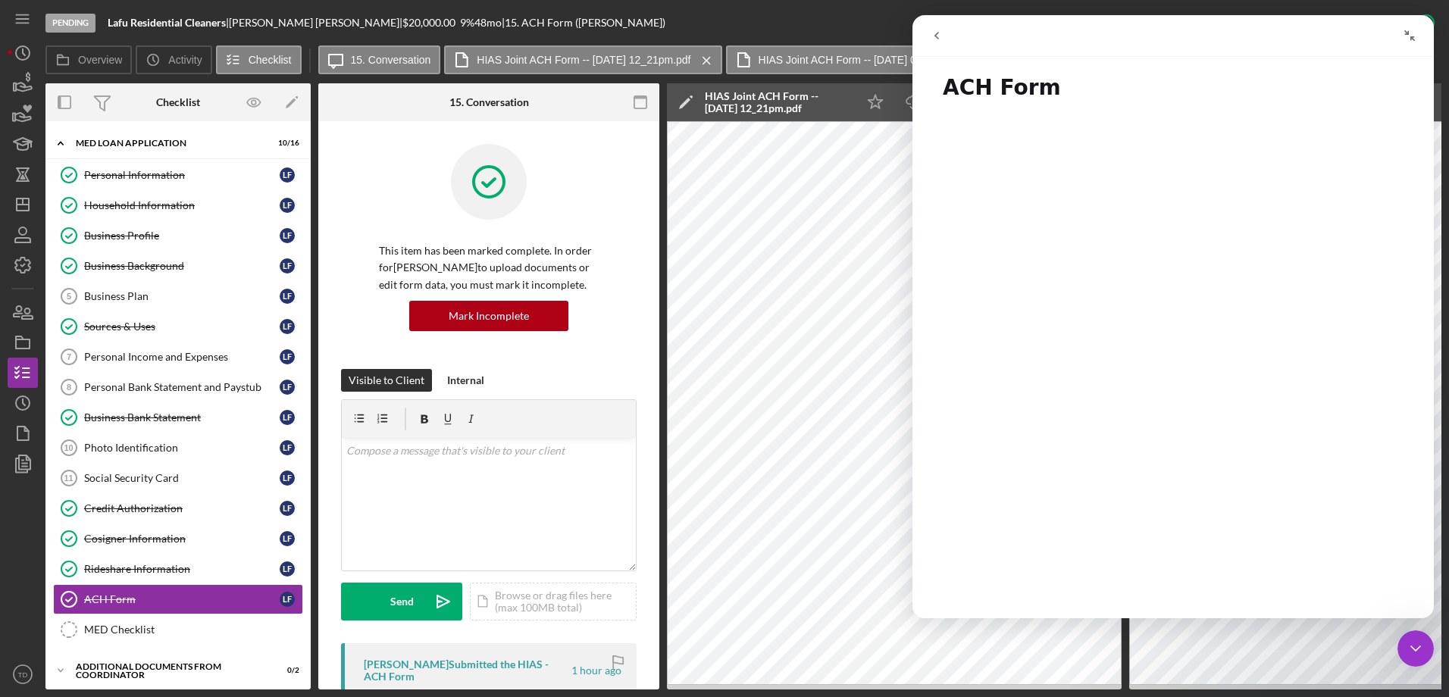
scroll to position [7, 0]
click at [864, 26] on div "Pending Lafu Residential Cleaners | [PERSON_NAME] | $20,000.00 9 % 48 mo | 15. …" at bounding box center [695, 22] width 1301 height 45
click at [952, 27] on div "Intercom messenger" at bounding box center [1046, 35] width 248 height 29
click at [946, 31] on button "go back" at bounding box center [936, 35] width 29 height 29
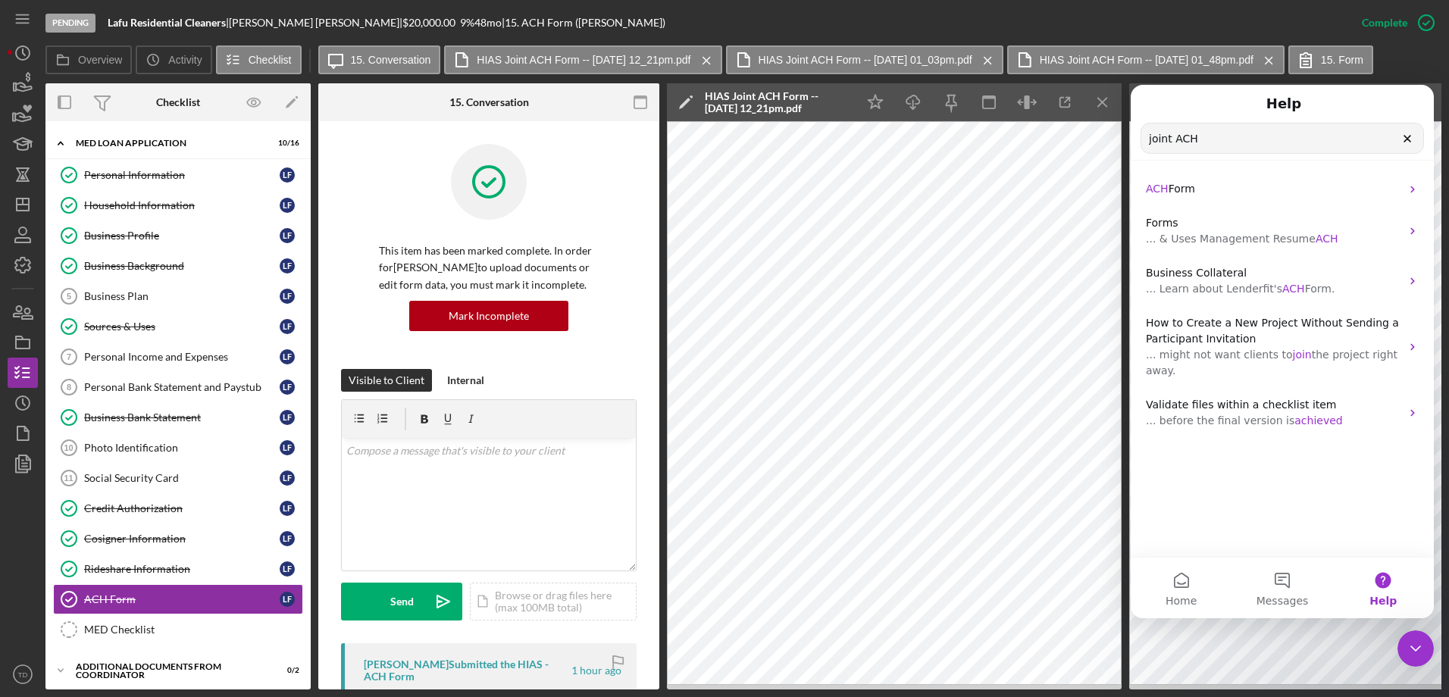
click at [1418, 661] on div "Close Intercom Messenger" at bounding box center [1415, 648] width 36 height 36
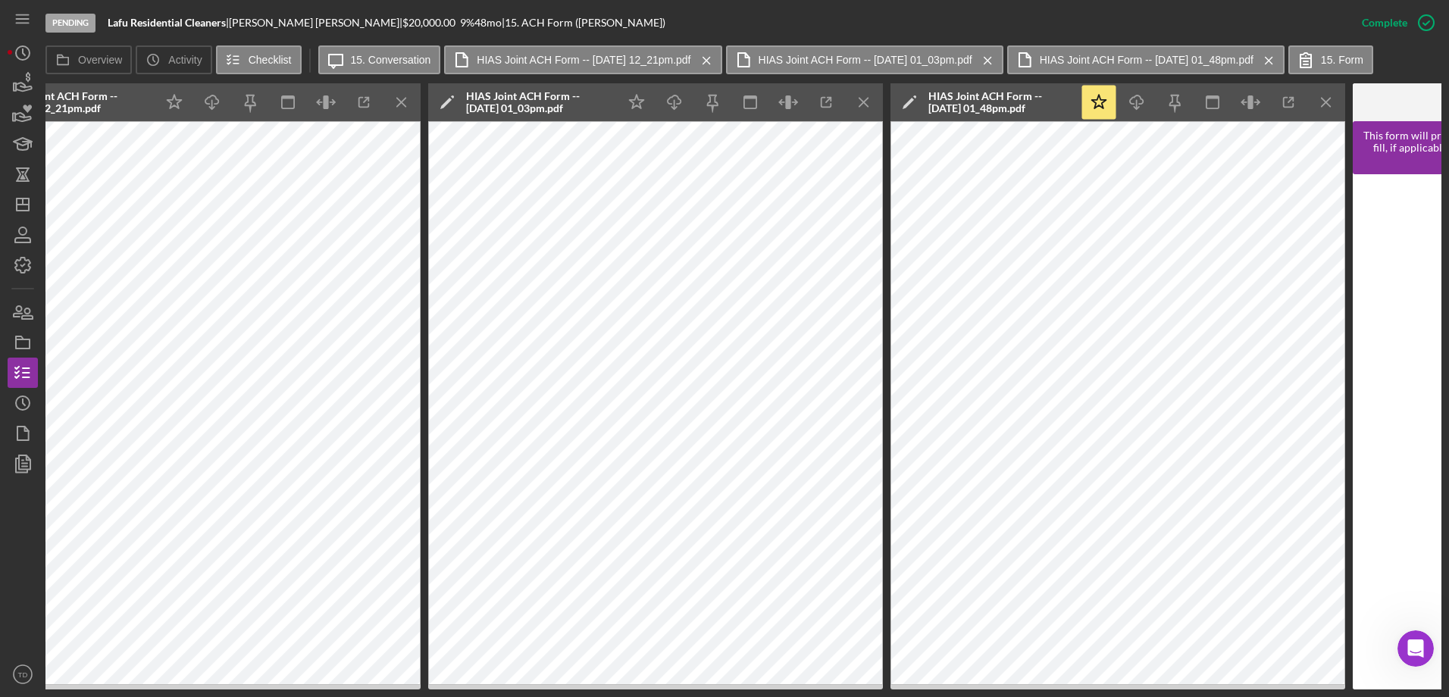
scroll to position [0, 953]
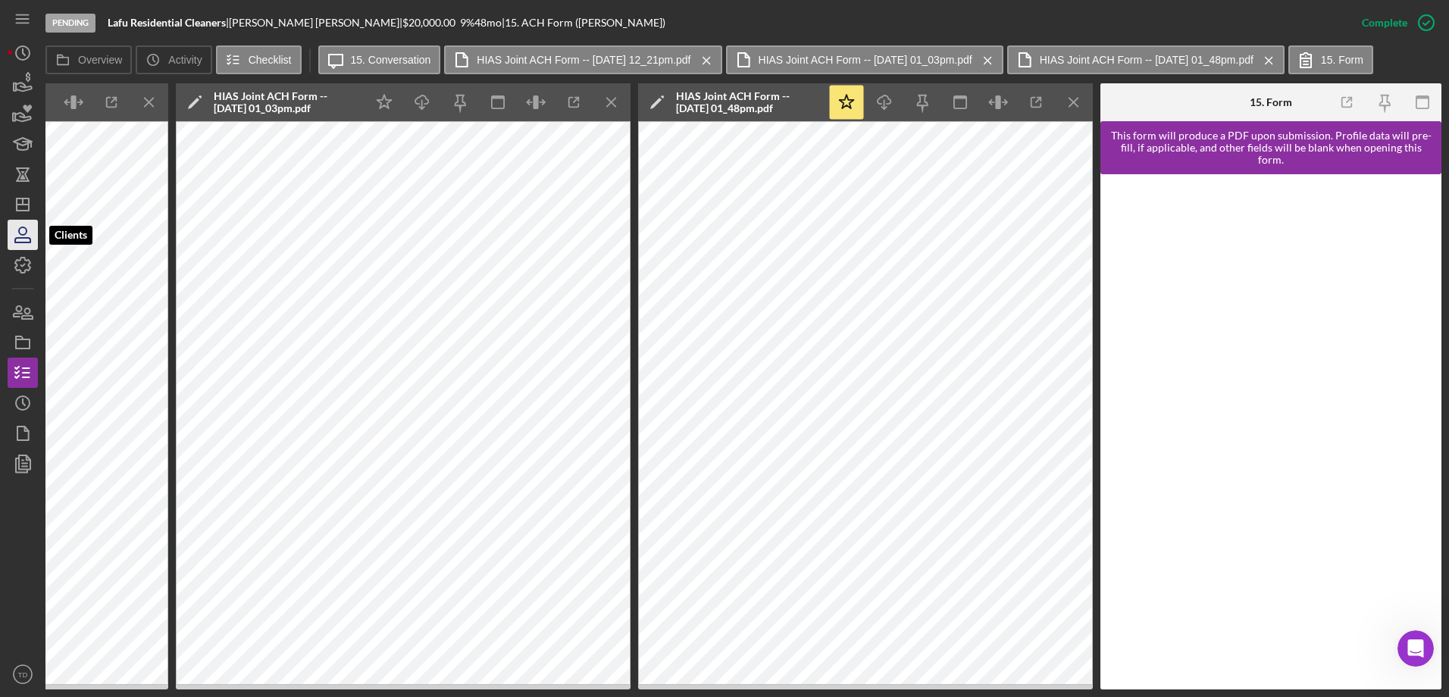
click at [27, 231] on icon "button" at bounding box center [23, 231] width 8 height 8
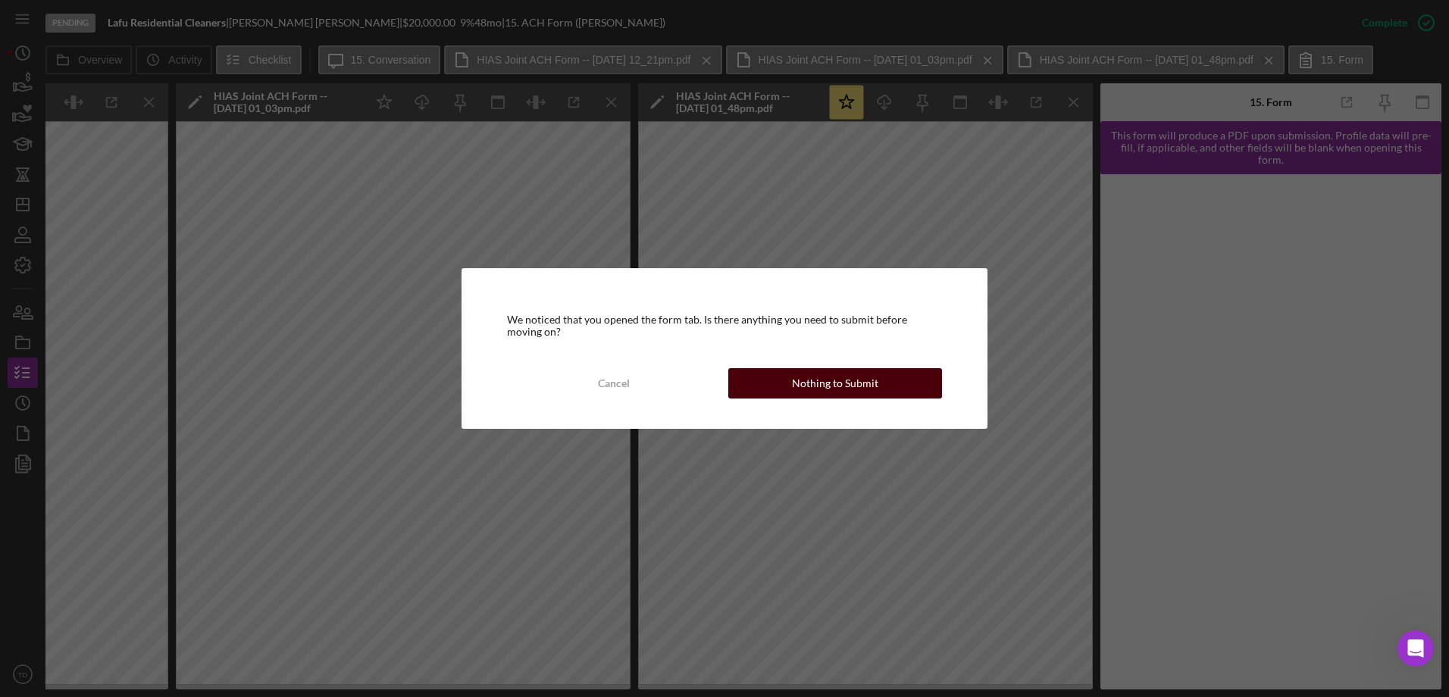
click at [829, 390] on div "Nothing to Submit" at bounding box center [835, 383] width 86 height 30
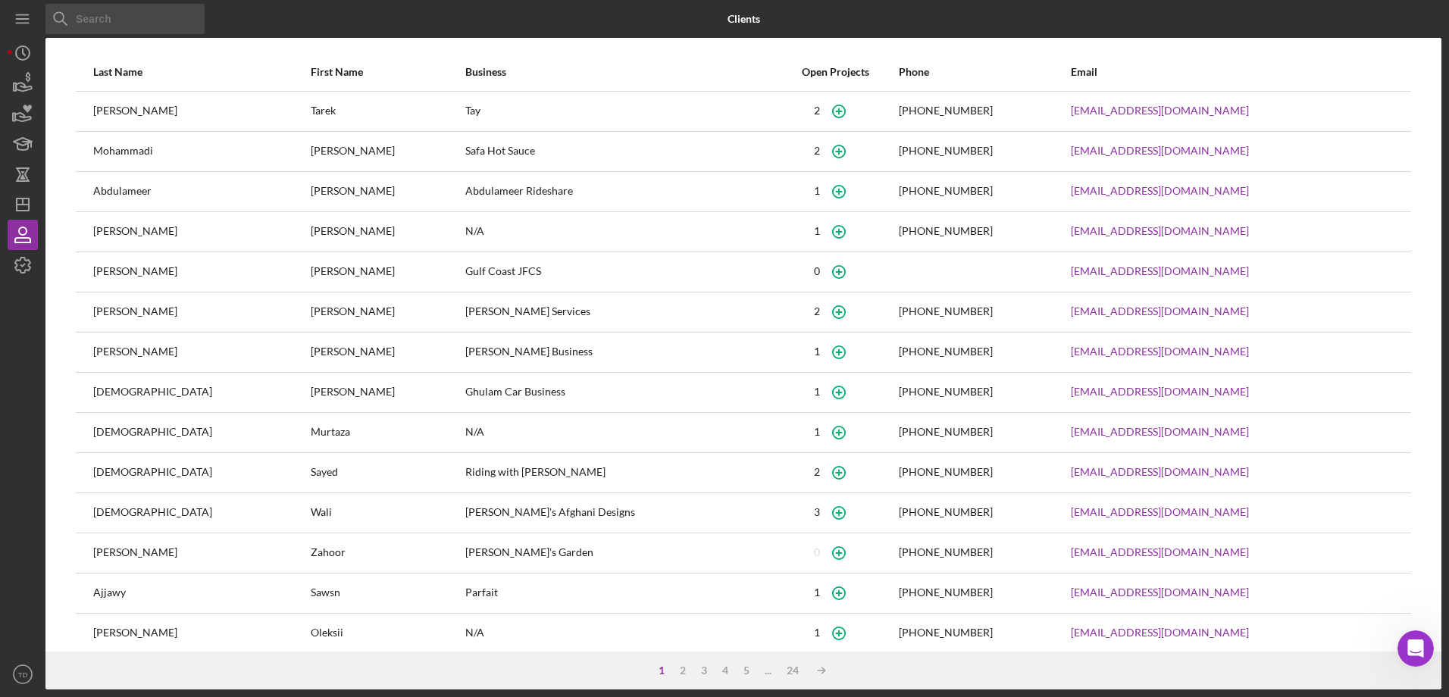
click at [130, 27] on input at bounding box center [124, 19] width 159 height 30
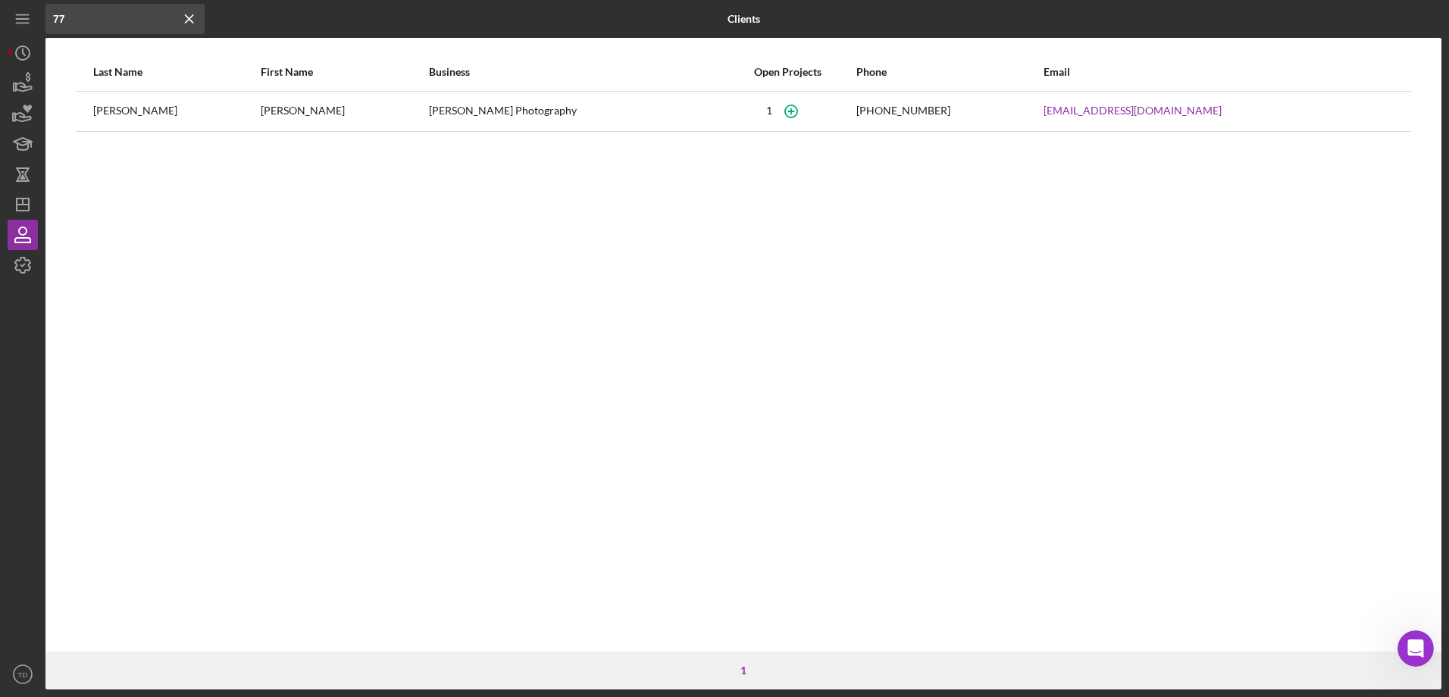
type input "7"
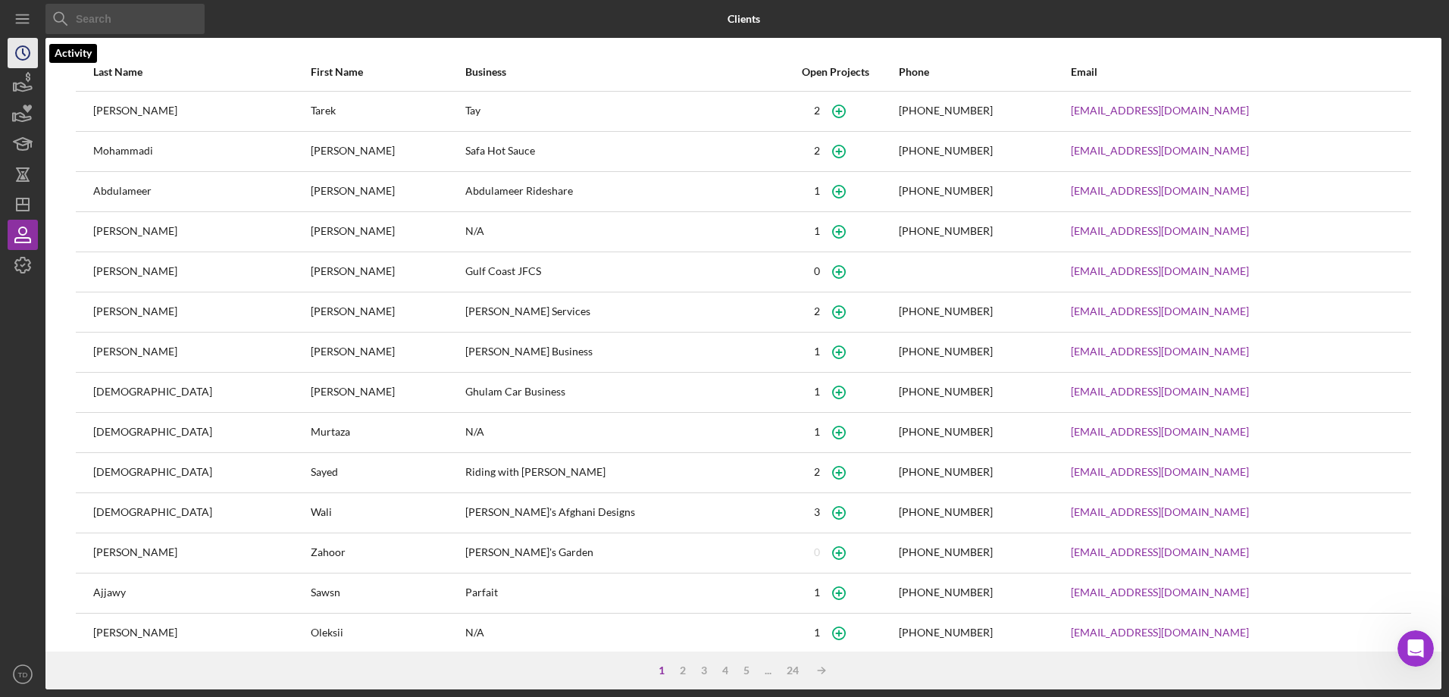
click at [16, 52] on circle "button" at bounding box center [23, 53] width 14 height 14
